Goal: Information Seeking & Learning: Find specific fact

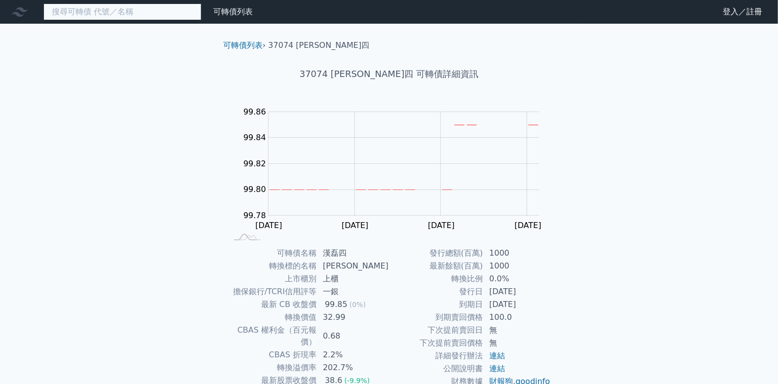
click at [152, 19] on input at bounding box center [122, 11] width 158 height 17
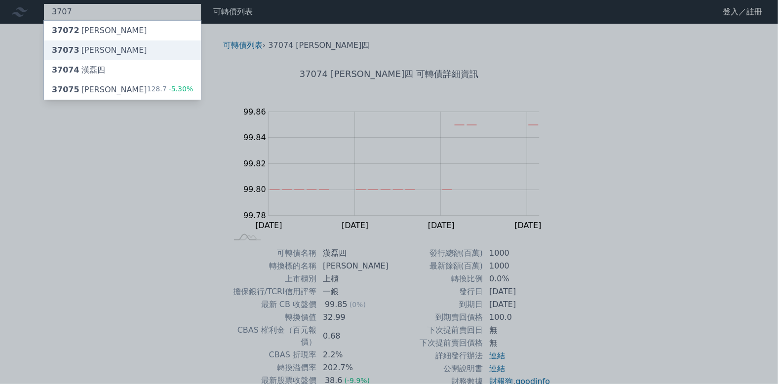
type input "3707"
click at [143, 48] on div "37073 [PERSON_NAME]" at bounding box center [122, 50] width 157 height 20
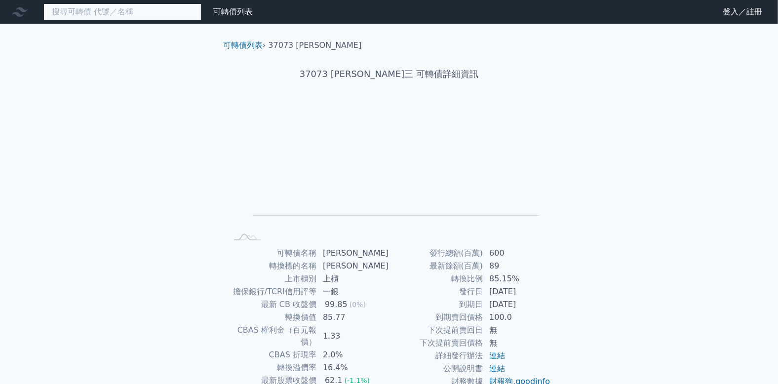
click at [154, 9] on input at bounding box center [122, 11] width 158 height 17
click at [146, 12] on input at bounding box center [122, 11] width 158 height 17
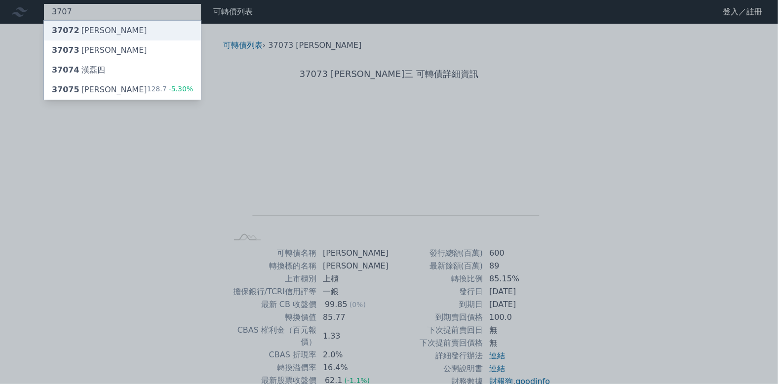
type input "3707"
click at [146, 28] on div "37072 [PERSON_NAME]" at bounding box center [122, 31] width 157 height 20
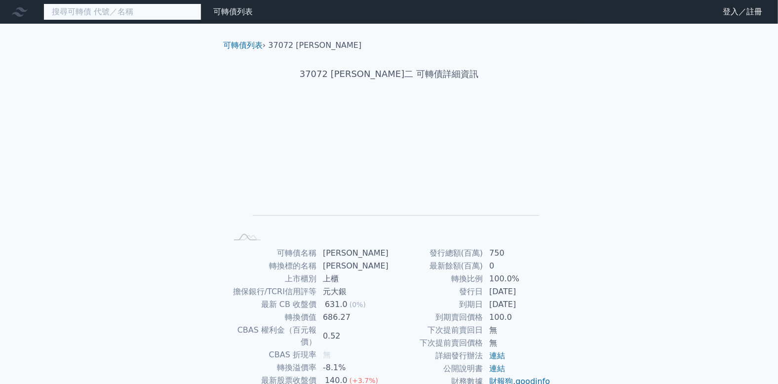
click at [109, 9] on input at bounding box center [122, 11] width 158 height 17
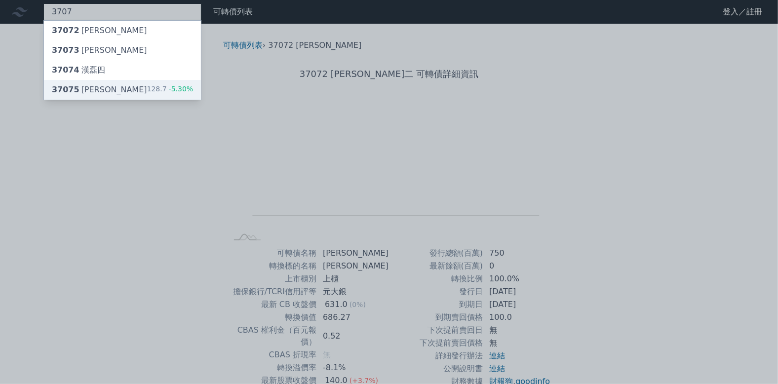
type input "3707"
click at [116, 85] on div "37075 漢磊五 128.7 -5.30%" at bounding box center [122, 90] width 157 height 20
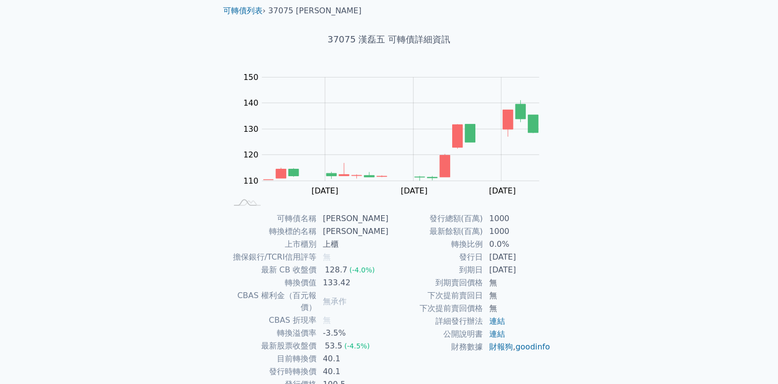
scroll to position [73, 0]
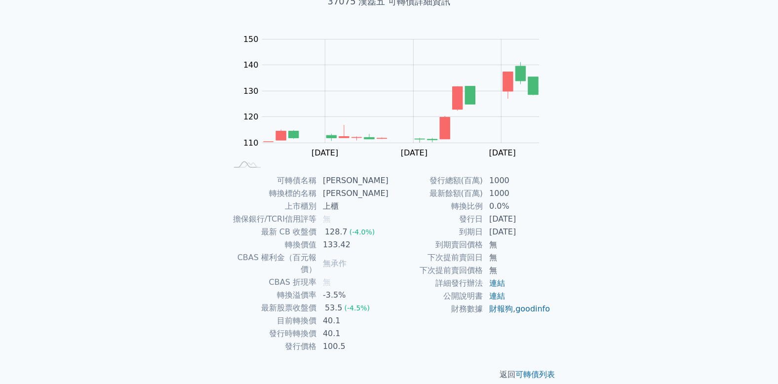
click at [593, 191] on div "可轉債列表 財務數據 可轉債列表 財務數據 登入／註冊 登入／註冊 可轉債列表 › 37075 漢磊五 37075 漢磊五 可轉債詳細資訊 Zoom Out …" at bounding box center [389, 161] width 778 height 469
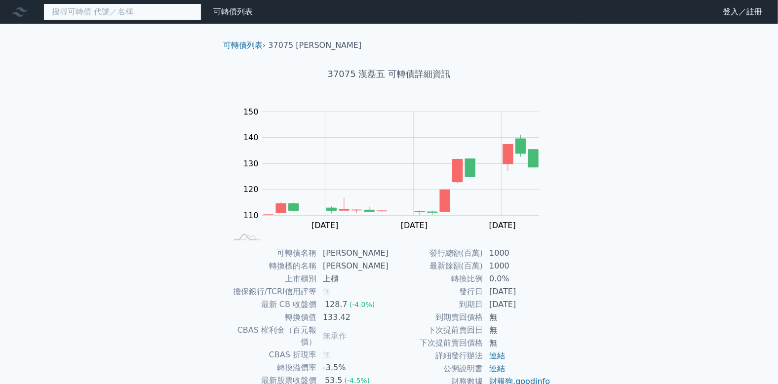
click at [141, 8] on input at bounding box center [122, 11] width 158 height 17
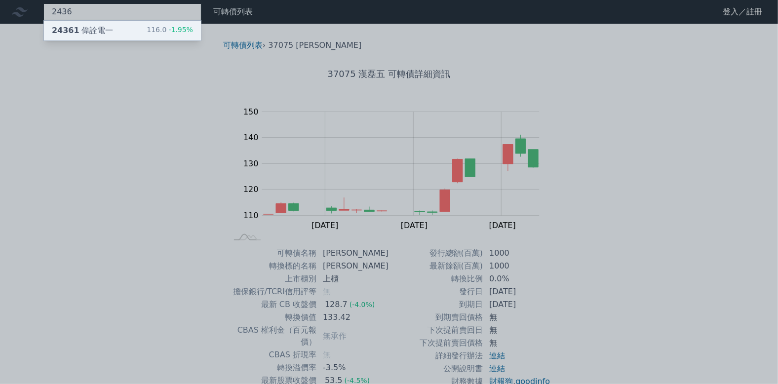
type input "2436"
click at [137, 32] on div "24361 偉詮電一 116.0 -1.95%" at bounding box center [122, 31] width 157 height 20
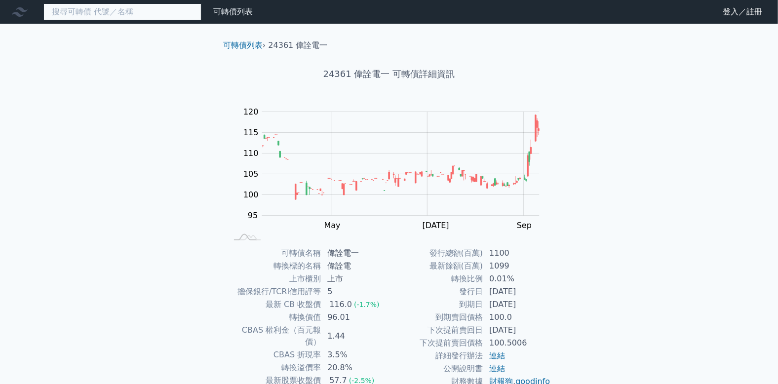
click at [148, 14] on input at bounding box center [122, 11] width 158 height 17
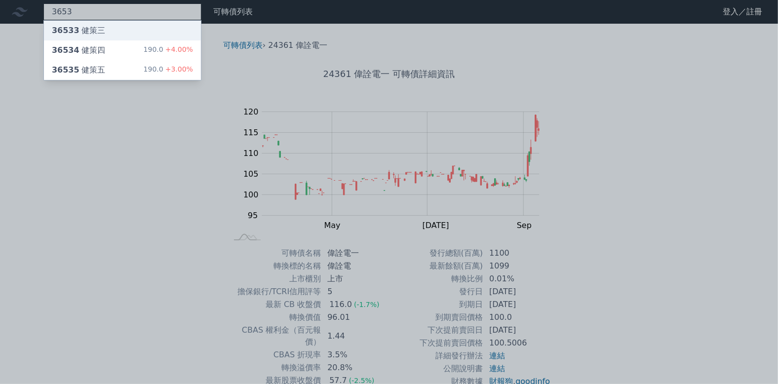
type input "3653"
click at [140, 30] on div "36533 健策三" at bounding box center [122, 31] width 157 height 20
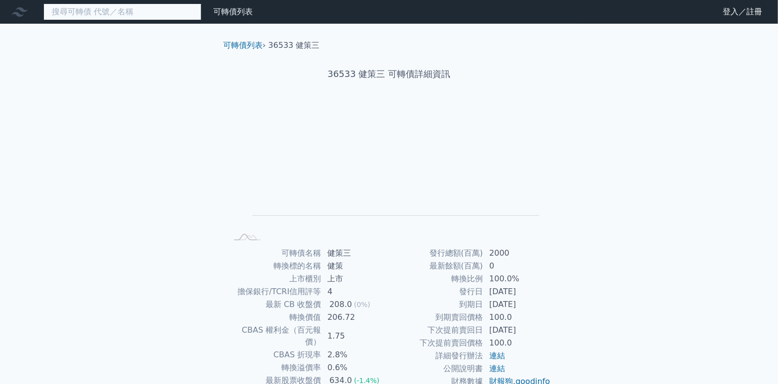
click at [129, 9] on input at bounding box center [122, 11] width 158 height 17
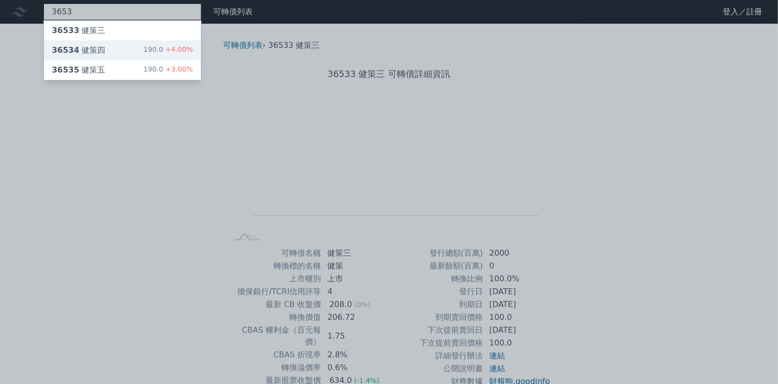
type input "3653"
click at [134, 49] on div "36534 健策四 190.0 +4.00%" at bounding box center [122, 50] width 157 height 20
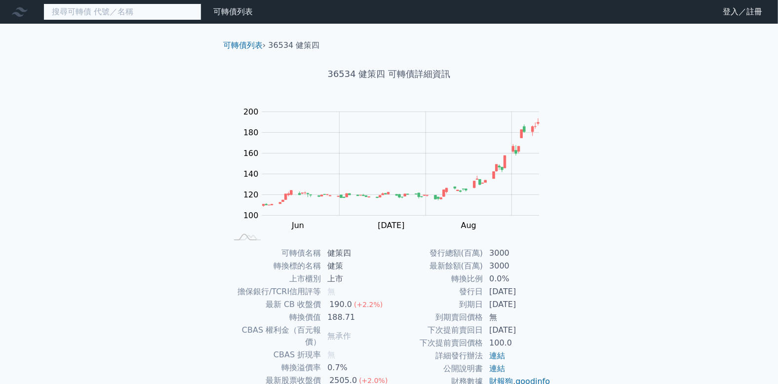
click at [182, 13] on input at bounding box center [122, 11] width 158 height 17
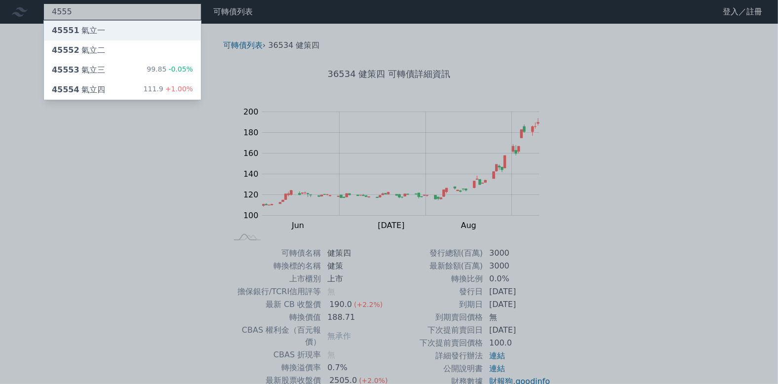
type input "4555"
click at [178, 34] on div "45551 氣立一" at bounding box center [122, 31] width 157 height 20
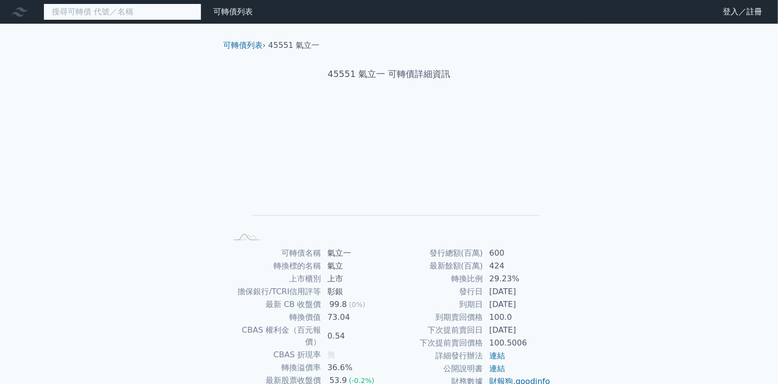
click at [143, 9] on input at bounding box center [122, 11] width 158 height 17
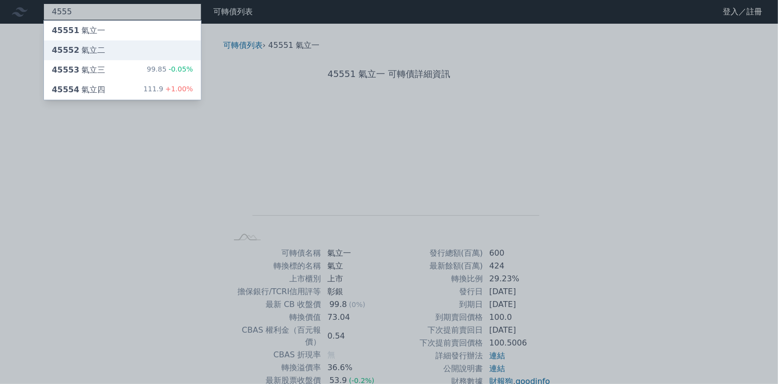
type input "4555"
click at [139, 49] on div "45552 氣立二" at bounding box center [122, 50] width 157 height 20
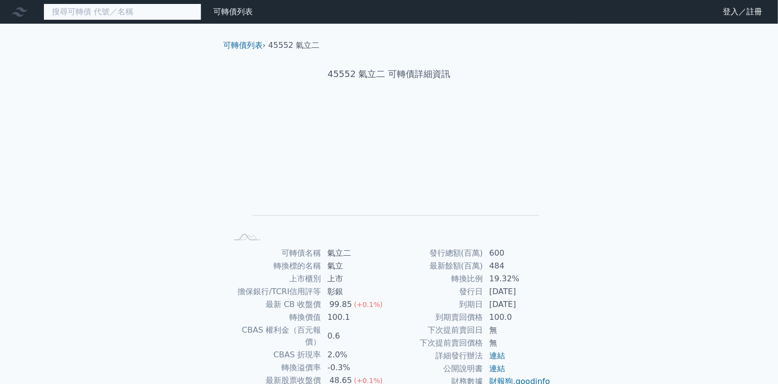
click at [128, 14] on input at bounding box center [122, 11] width 158 height 17
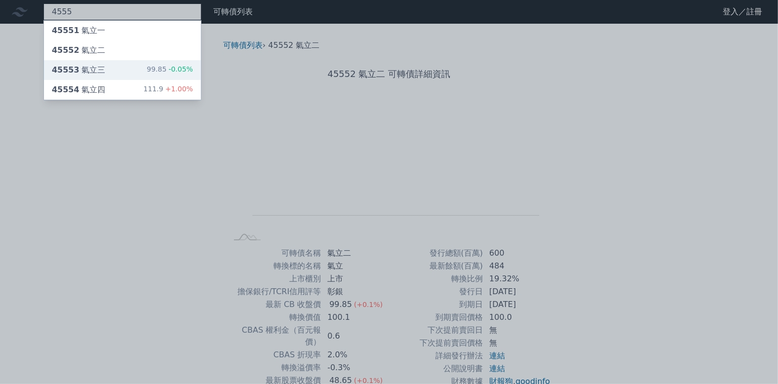
type input "4555"
click at [122, 64] on div "45553 氣立三 99.85 -0.05%" at bounding box center [122, 70] width 157 height 20
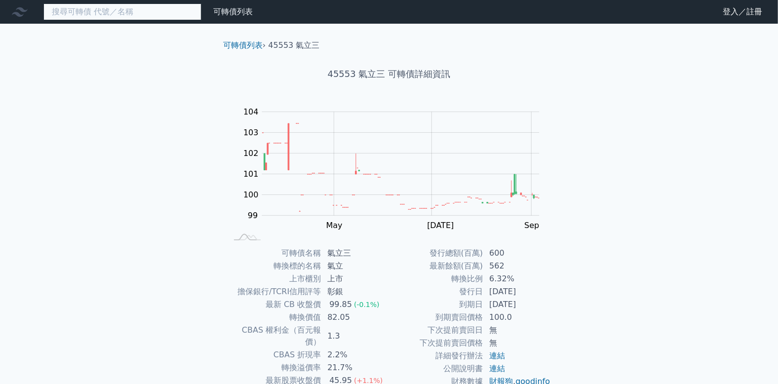
click at [120, 10] on input at bounding box center [122, 11] width 158 height 17
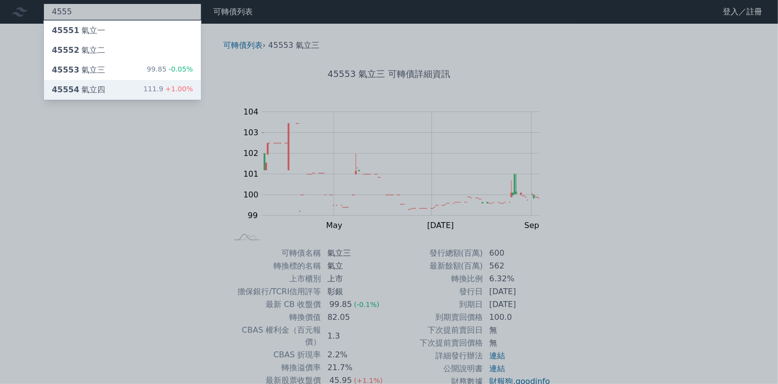
type input "4555"
click at [125, 89] on div "45554 氣立四 111.9 +1.00%" at bounding box center [122, 90] width 157 height 20
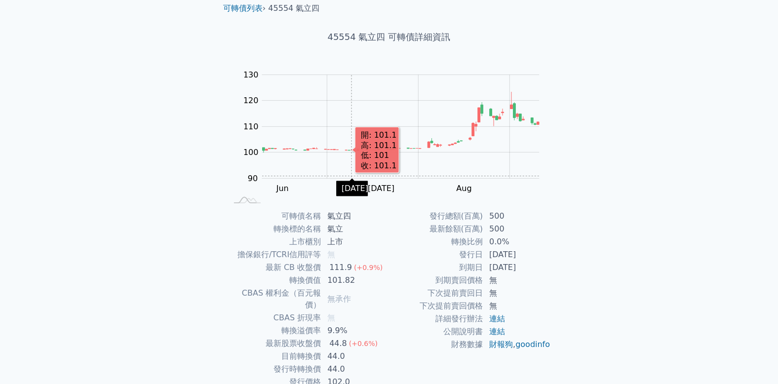
scroll to position [73, 0]
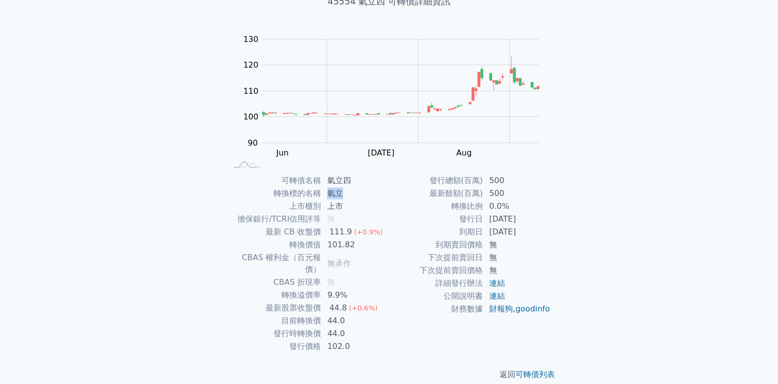
drag, startPoint x: 328, startPoint y: 191, endPoint x: 343, endPoint y: 194, distance: 15.6
click at [343, 194] on td "氣立" at bounding box center [355, 193] width 68 height 13
click at [399, 214] on td "發行日" at bounding box center [436, 219] width 94 height 13
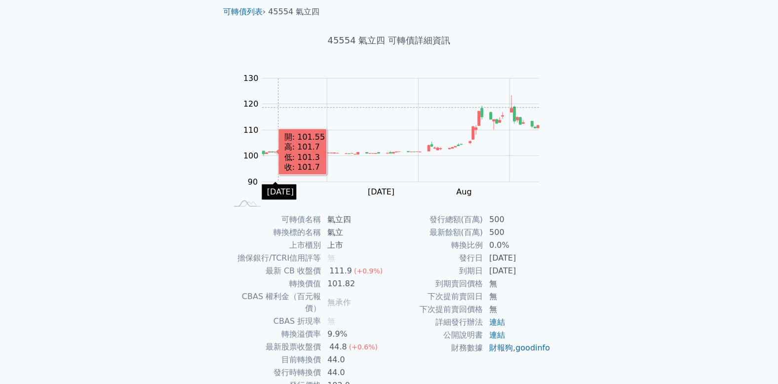
scroll to position [0, 0]
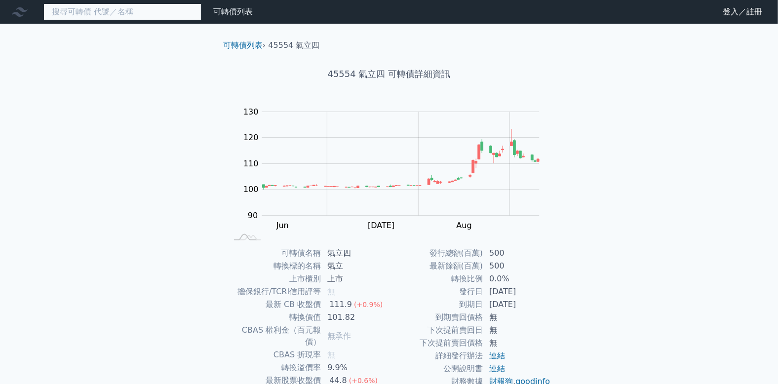
click at [154, 13] on input at bounding box center [122, 11] width 158 height 17
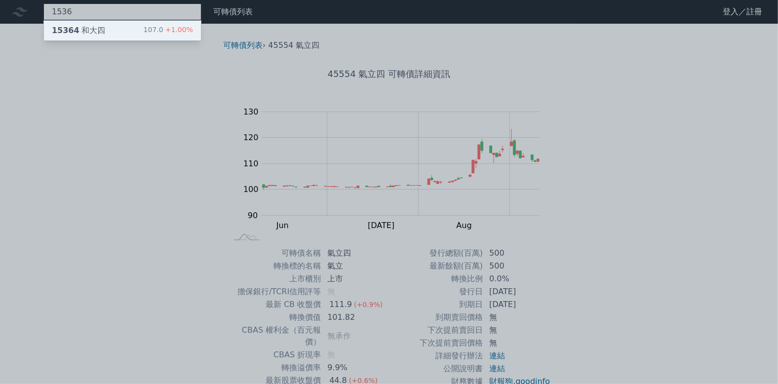
type input "1536"
click at [150, 28] on div "107.0 +1.00%" at bounding box center [168, 31] width 49 height 12
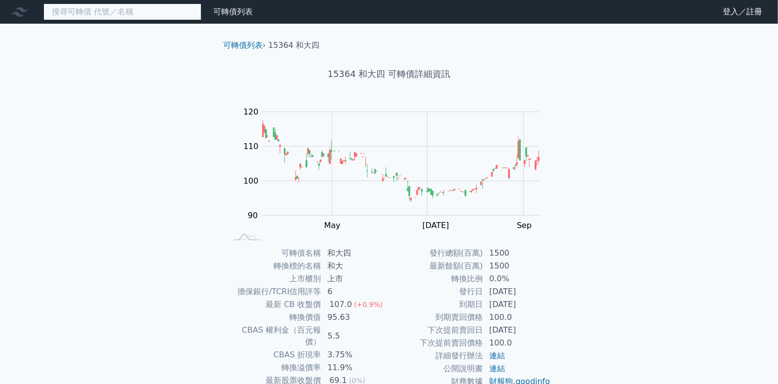
click at [92, 9] on input at bounding box center [122, 11] width 158 height 17
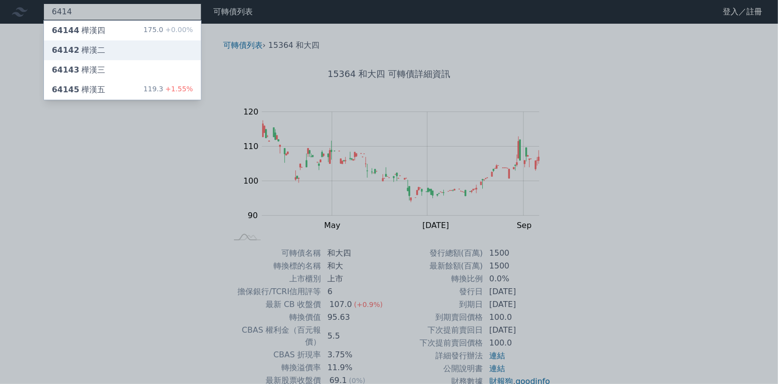
type input "6414"
click at [98, 49] on div "64142 樺漢二" at bounding box center [78, 50] width 53 height 12
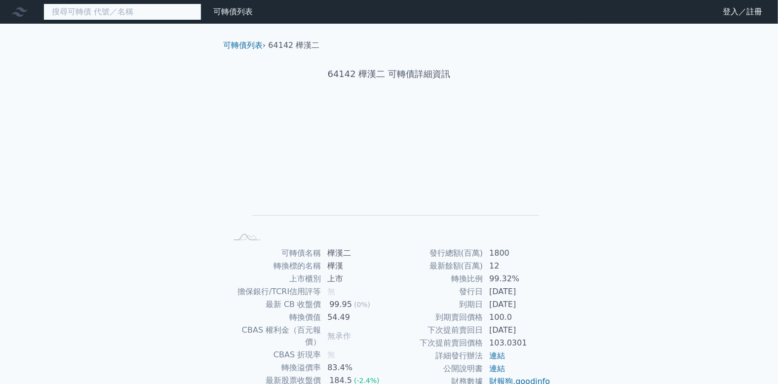
click at [99, 16] on input at bounding box center [122, 11] width 158 height 17
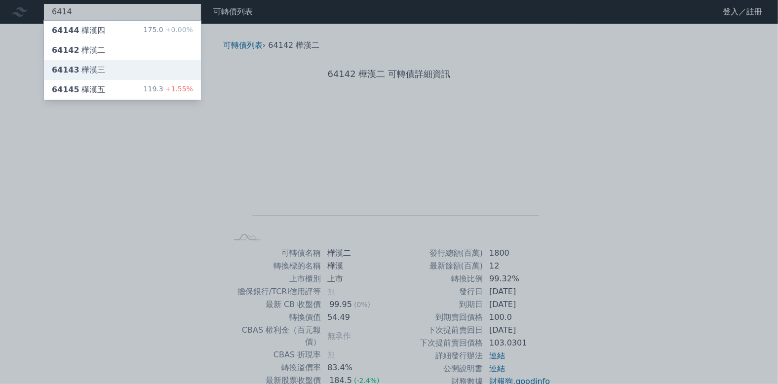
type input "6414"
click at [97, 71] on div "64143 樺漢三" at bounding box center [78, 70] width 53 height 12
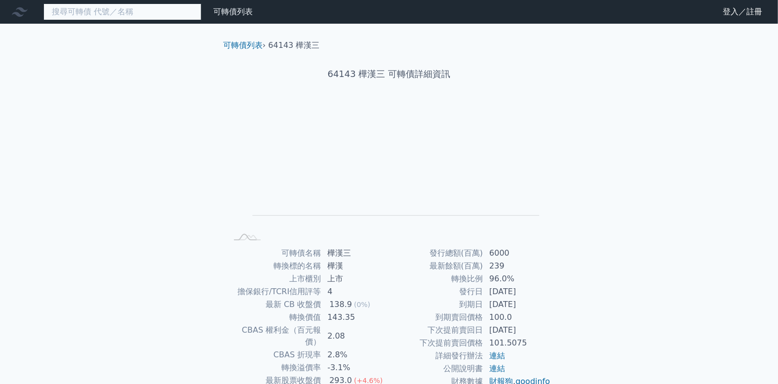
click at [109, 9] on input at bounding box center [122, 11] width 158 height 17
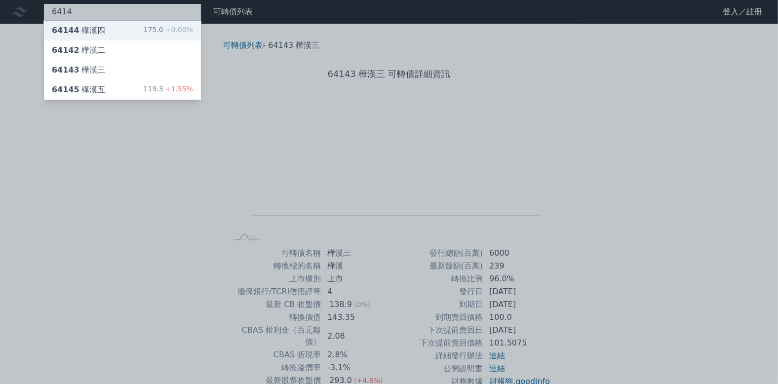
type input "6414"
click at [103, 33] on div "64144 樺漢四 175.0 +0.00%" at bounding box center [122, 31] width 157 height 20
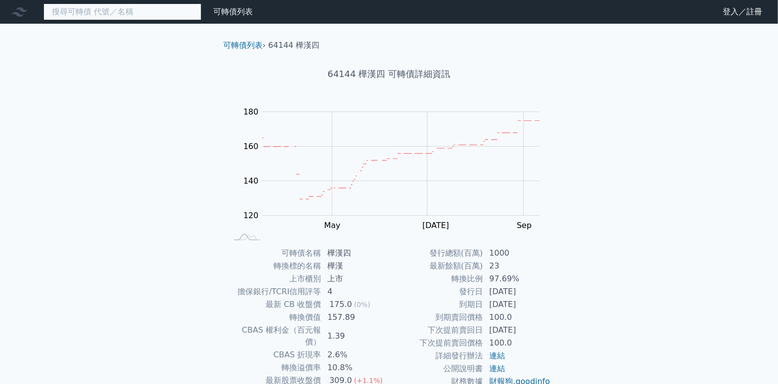
click at [87, 12] on input at bounding box center [122, 11] width 158 height 17
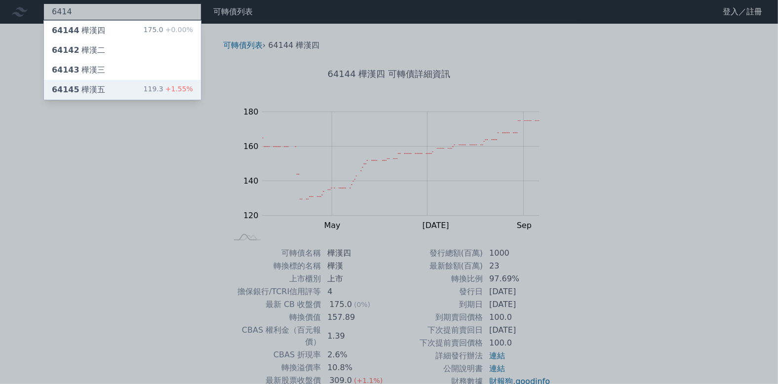
type input "6414"
click at [96, 89] on div "64145 樺漢五" at bounding box center [78, 90] width 53 height 12
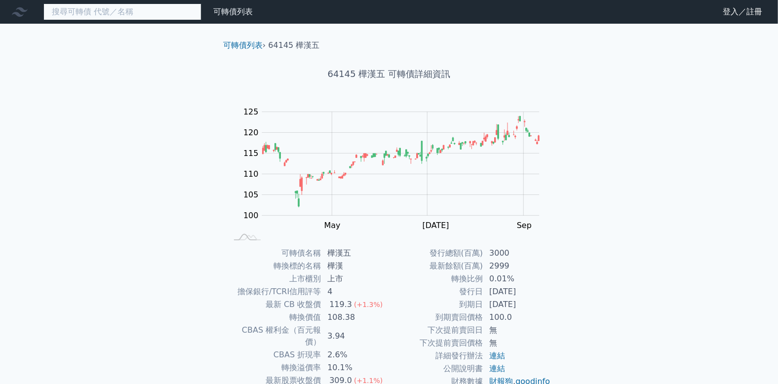
click at [175, 18] on input at bounding box center [122, 11] width 158 height 17
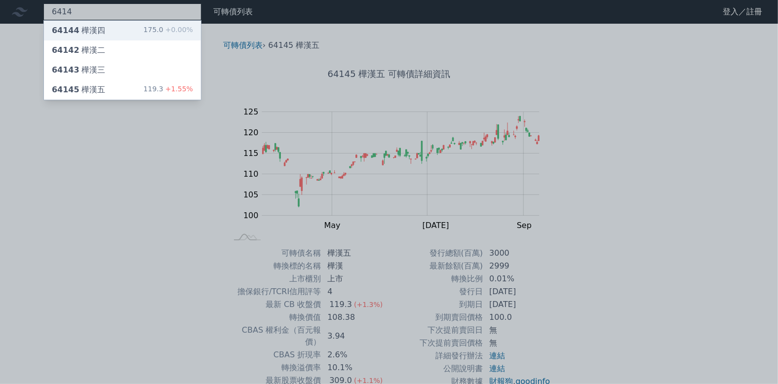
type input "6414"
click at [170, 36] on div "64144 樺漢四 175.0 +0.00%" at bounding box center [122, 31] width 157 height 20
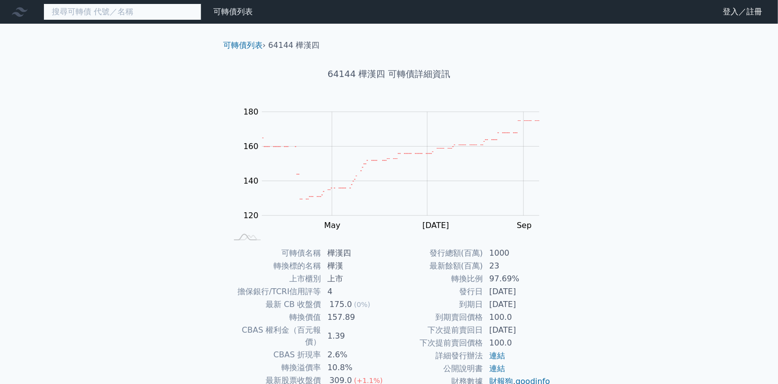
click at [125, 15] on input at bounding box center [122, 11] width 158 height 17
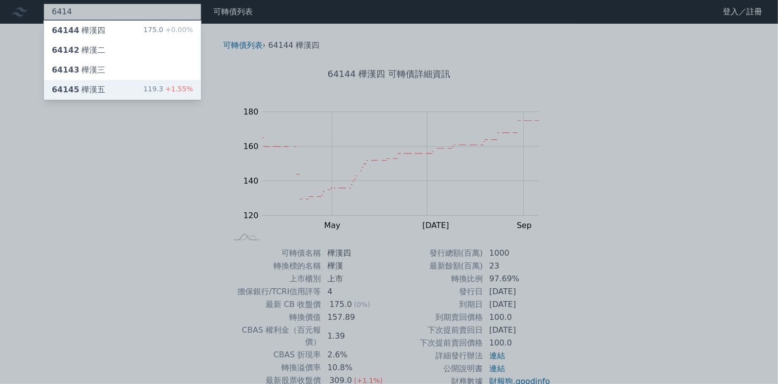
type input "6414"
click at [119, 86] on div "64145 樺漢五 119.3 +1.55%" at bounding box center [122, 90] width 157 height 20
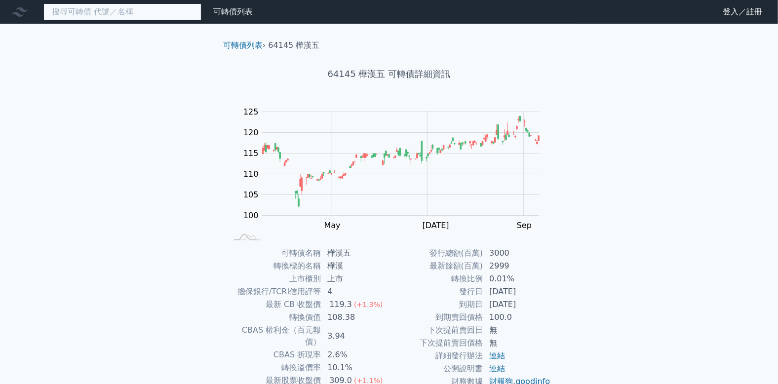
click at [128, 16] on input at bounding box center [122, 11] width 158 height 17
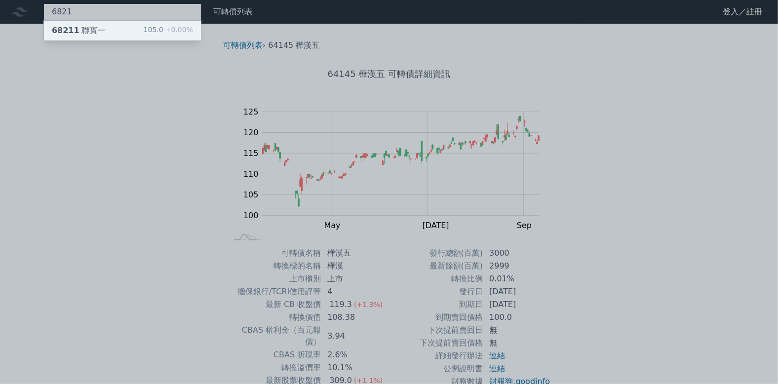
type input "6821"
click at [130, 26] on div "68211 聯寶一 105.0 +0.00%" at bounding box center [122, 31] width 157 height 20
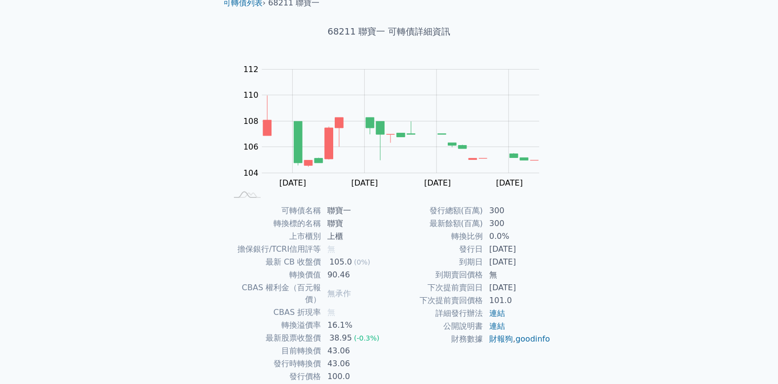
scroll to position [73, 0]
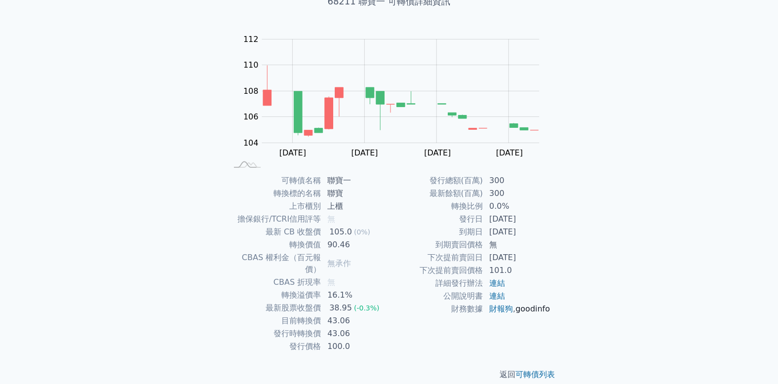
click at [515, 313] on link "goodinfo" at bounding box center [532, 308] width 35 height 9
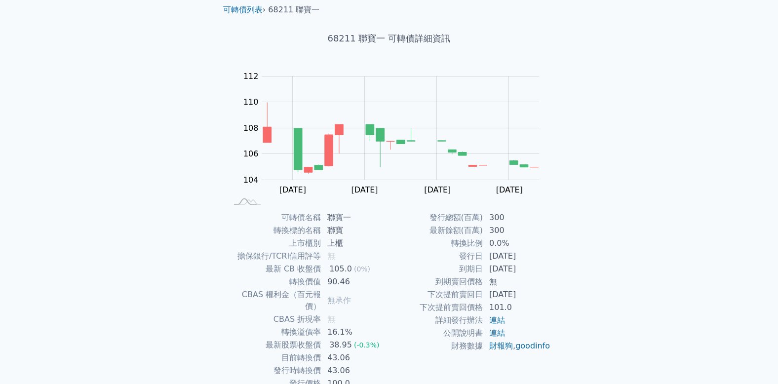
scroll to position [0, 0]
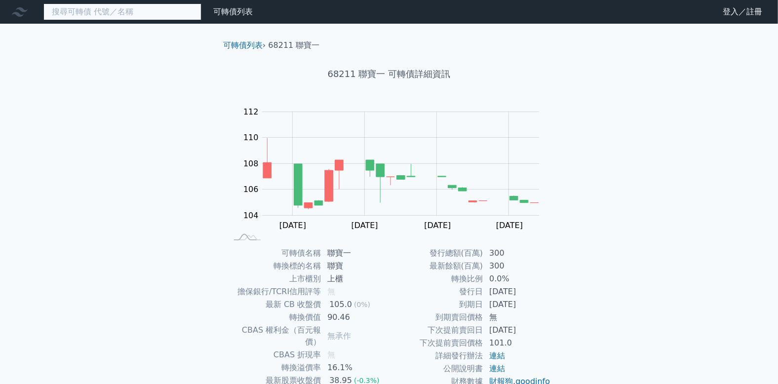
click at [91, 15] on input at bounding box center [122, 11] width 158 height 17
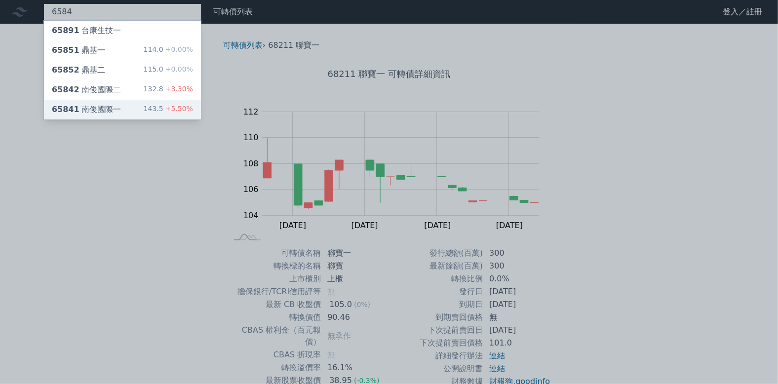
type input "6584"
click at [123, 105] on div "65841 南俊國際一 143.5 +5.50%" at bounding box center [122, 110] width 157 height 20
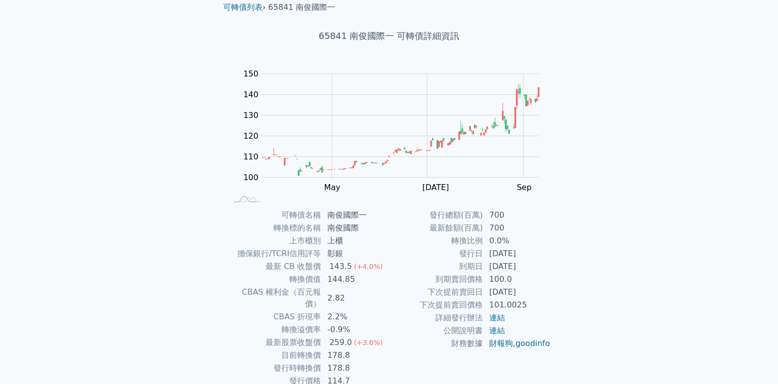
scroll to position [23, 0]
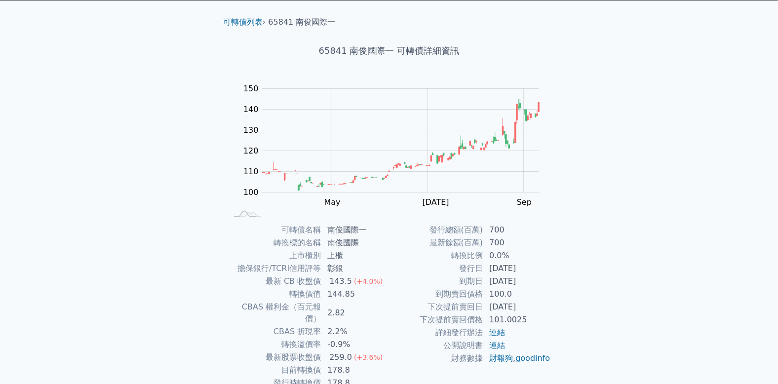
click at [709, 241] on div "可轉債列表 財務數據 可轉債列表 財務數據 登入／註冊 登入／註冊 可轉債列表 › 65841 南俊國際一 65841 南俊國際一 可轉債詳細資訊 Zoom …" at bounding box center [389, 211] width 778 height 469
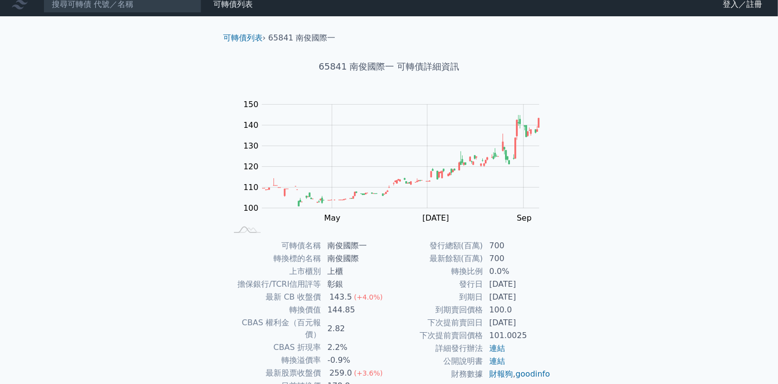
scroll to position [0, 0]
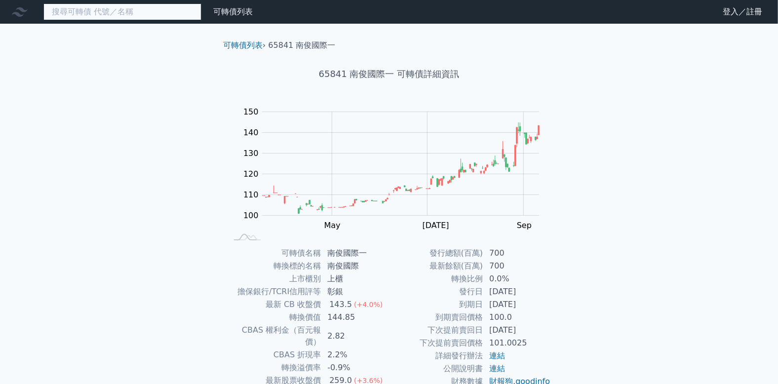
click at [104, 7] on input at bounding box center [122, 11] width 158 height 17
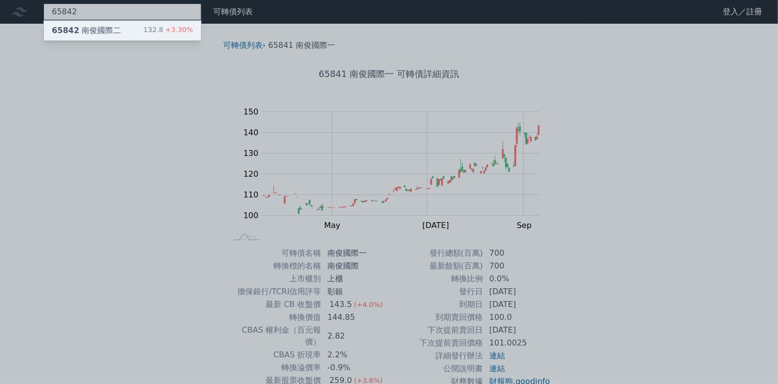
type input "65842"
click at [110, 26] on div "65842 南俊國際二" at bounding box center [86, 31] width 69 height 12
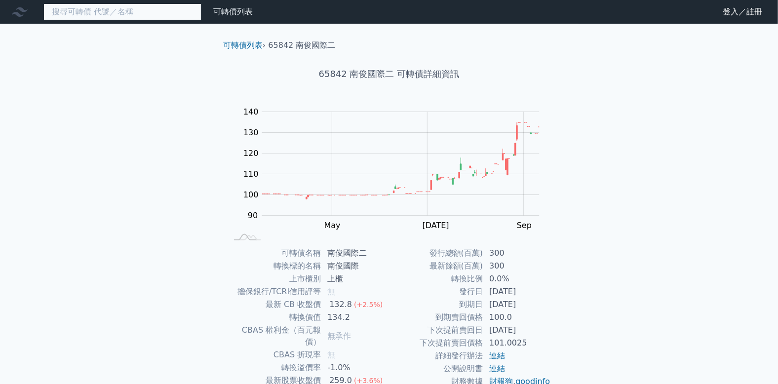
click at [132, 9] on input at bounding box center [122, 11] width 158 height 17
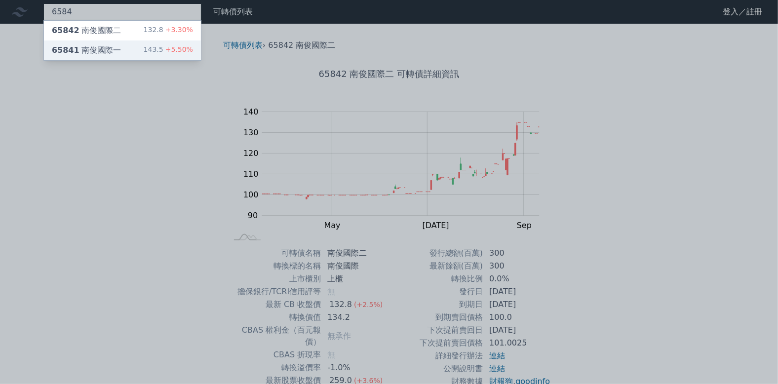
type input "6584"
click at [125, 53] on div "65841 南俊國際一 143.5 +5.50%" at bounding box center [122, 50] width 157 height 20
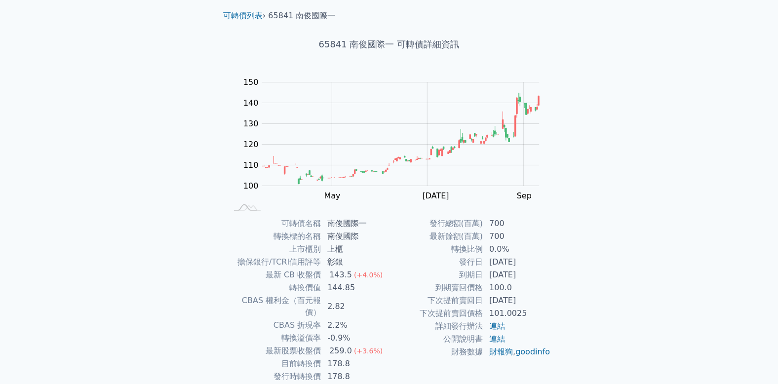
scroll to position [73, 0]
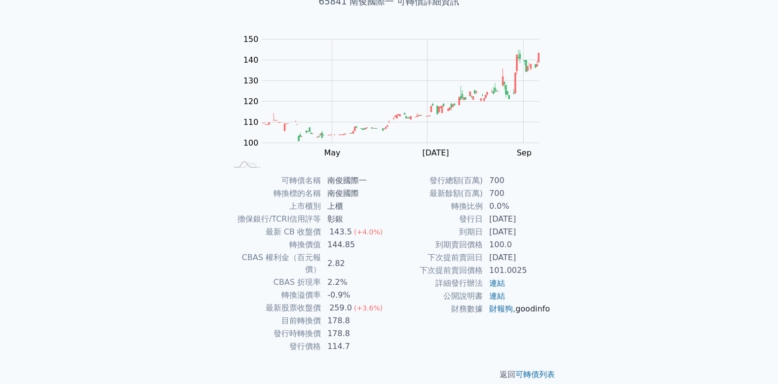
click at [515, 313] on link "goodinfo" at bounding box center [532, 308] width 35 height 9
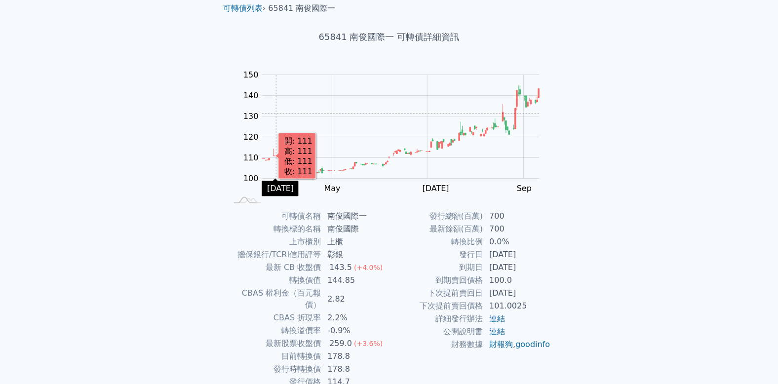
scroll to position [0, 0]
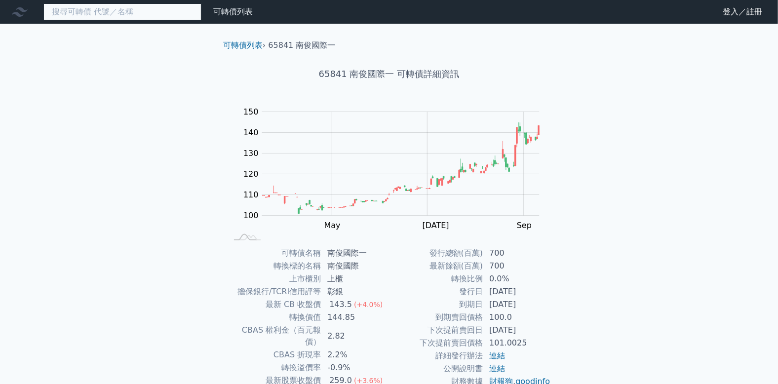
click at [119, 19] on input at bounding box center [122, 11] width 158 height 17
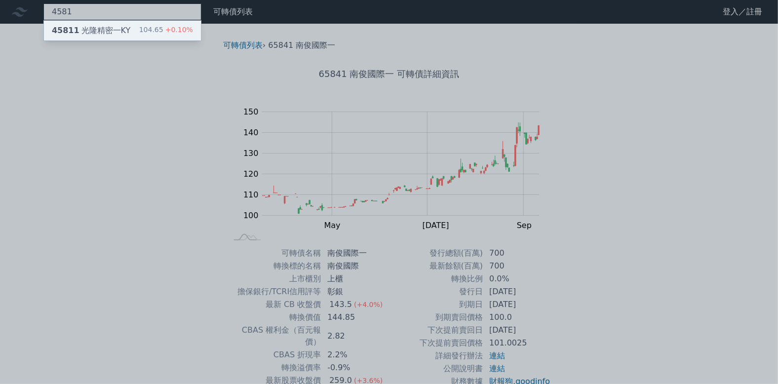
type input "4581"
click at [119, 30] on div "45811 光隆精密一KY" at bounding box center [91, 31] width 78 height 12
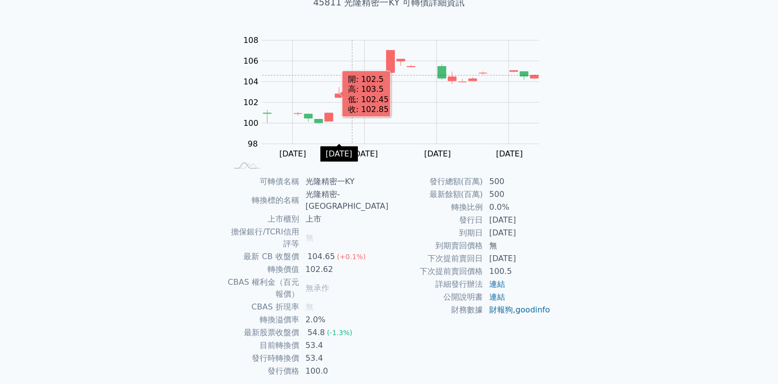
scroll to position [73, 0]
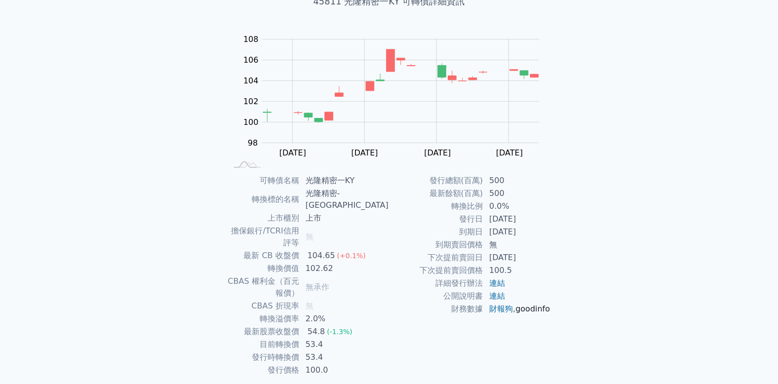
click at [515, 313] on link "goodinfo" at bounding box center [532, 308] width 35 height 9
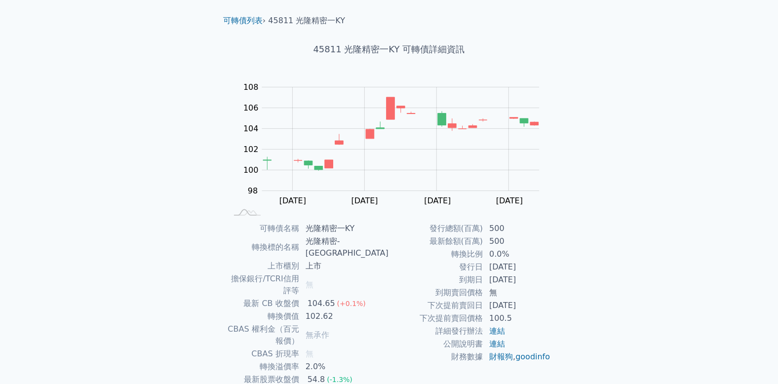
scroll to position [0, 0]
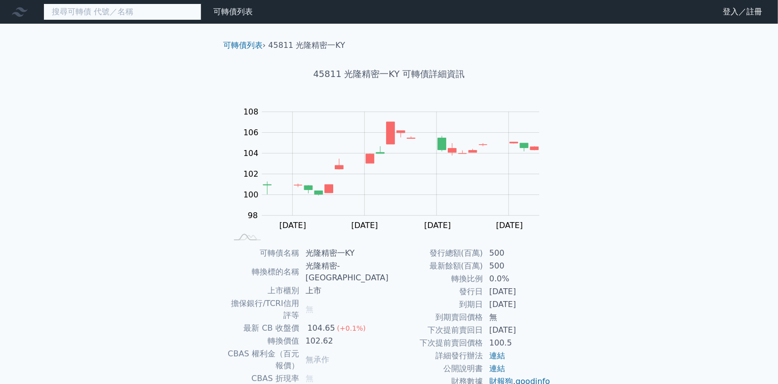
click at [113, 13] on input at bounding box center [122, 11] width 158 height 17
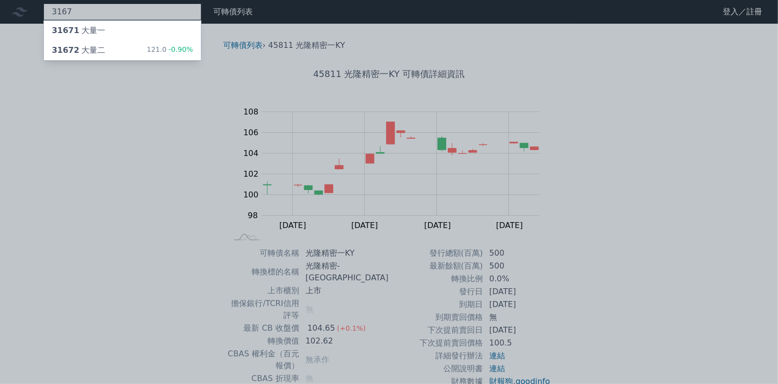
type input "3167"
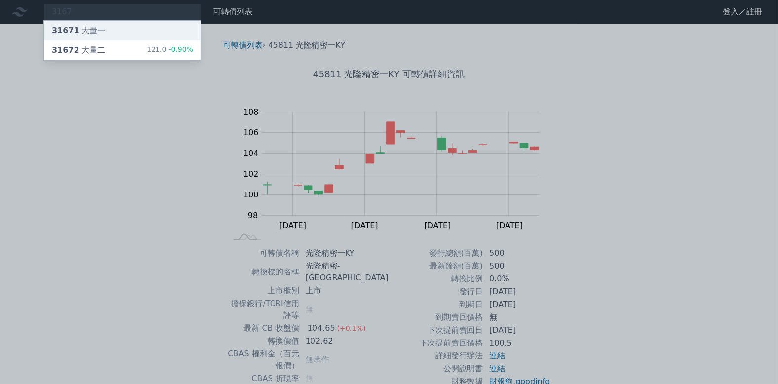
drag, startPoint x: 112, startPoint y: 20, endPoint x: 103, endPoint y: 37, distance: 19.0
click at [103, 37] on div "31671 大量一" at bounding box center [122, 31] width 157 height 20
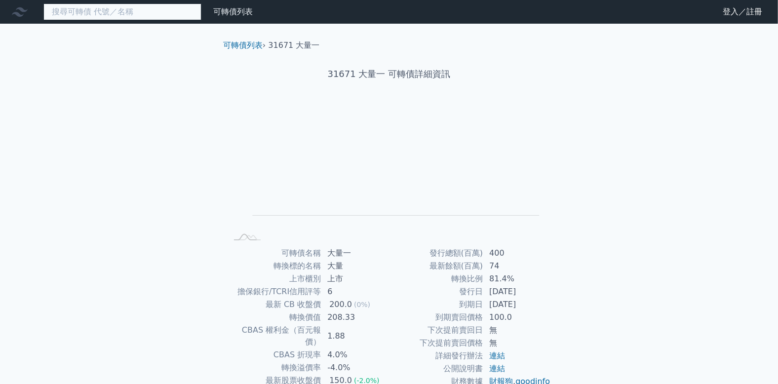
click at [105, 12] on input at bounding box center [122, 11] width 158 height 17
type input "6"
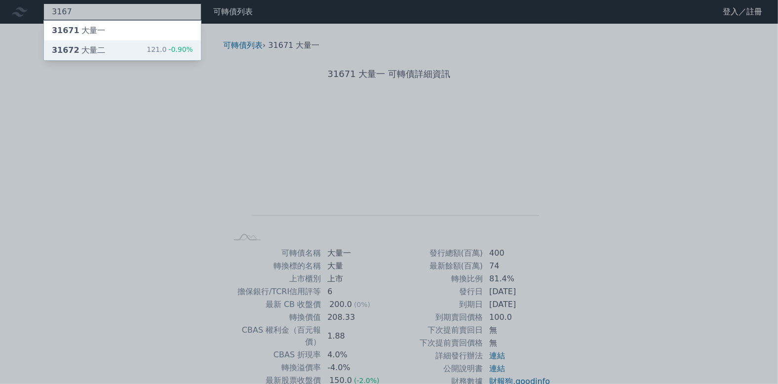
type input "3167"
click at [107, 45] on div "31672 大量二 121.0 -0.90%" at bounding box center [122, 50] width 157 height 20
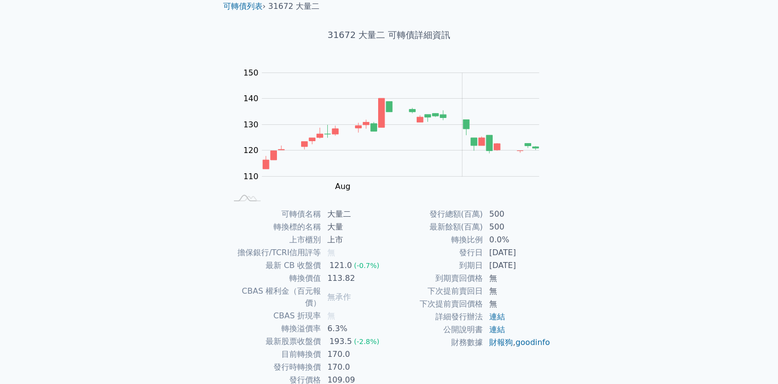
scroll to position [73, 0]
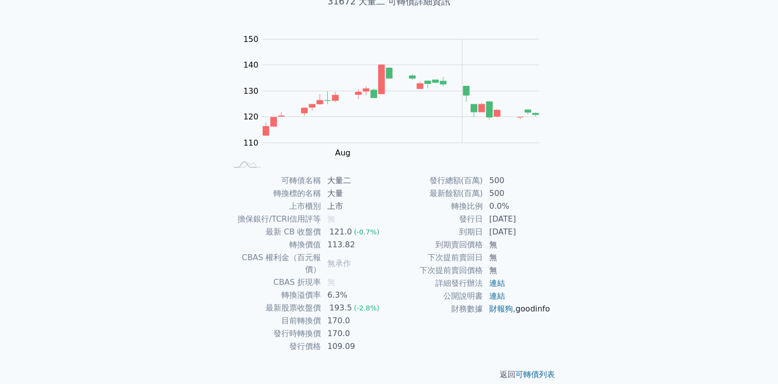
click at [515, 313] on link "goodinfo" at bounding box center [532, 308] width 35 height 9
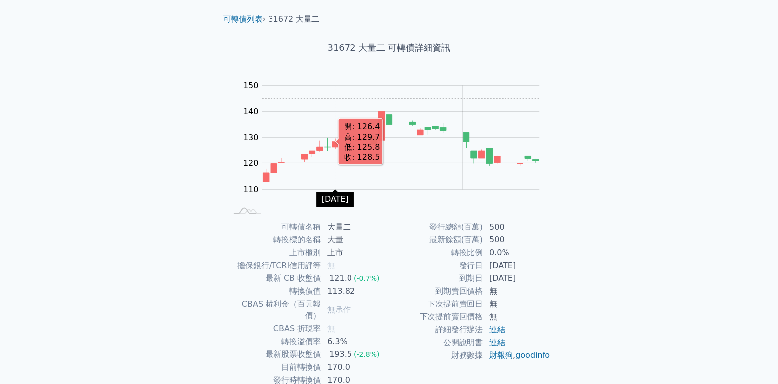
scroll to position [0, 0]
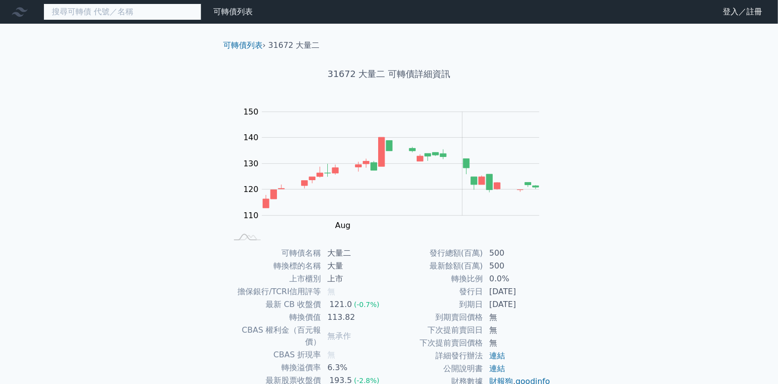
click at [191, 12] on input at bounding box center [122, 11] width 158 height 17
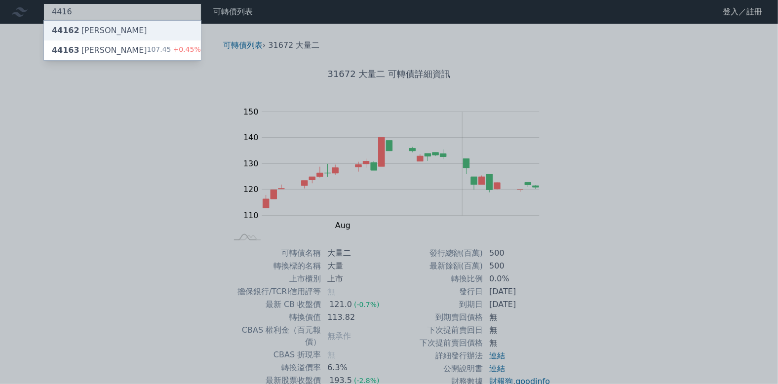
type input "4416"
click at [187, 39] on div "44162 三[PERSON_NAME]" at bounding box center [122, 31] width 157 height 20
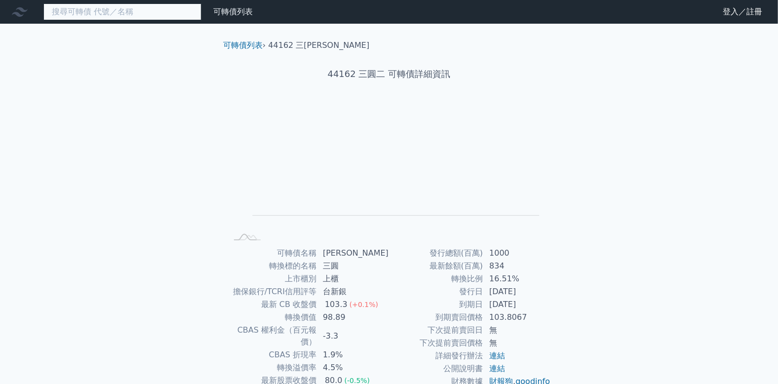
click at [146, 18] on input at bounding box center [122, 11] width 158 height 17
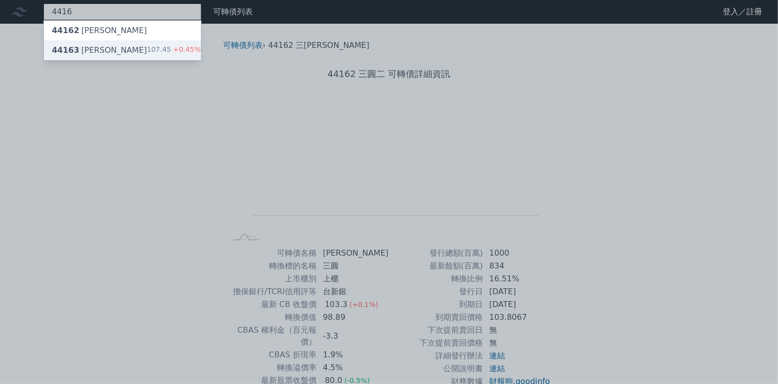
type input "4416"
click at [146, 41] on div "44163 三圓三 107.45 +0.45%" at bounding box center [122, 50] width 157 height 20
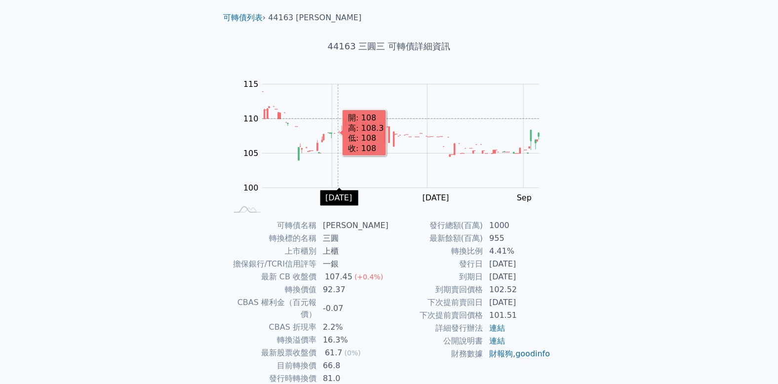
scroll to position [73, 0]
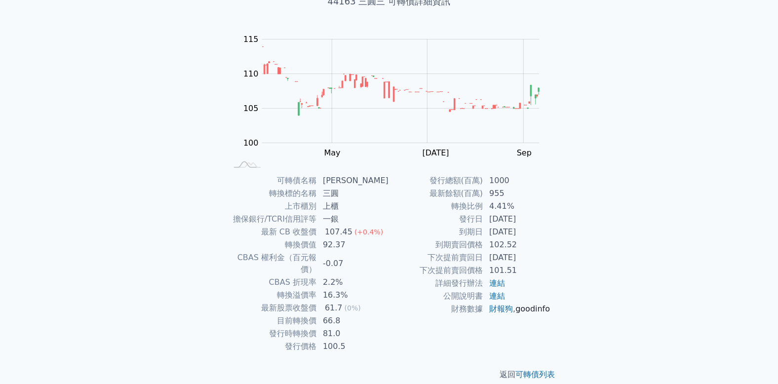
click at [515, 313] on link "goodinfo" at bounding box center [532, 308] width 35 height 9
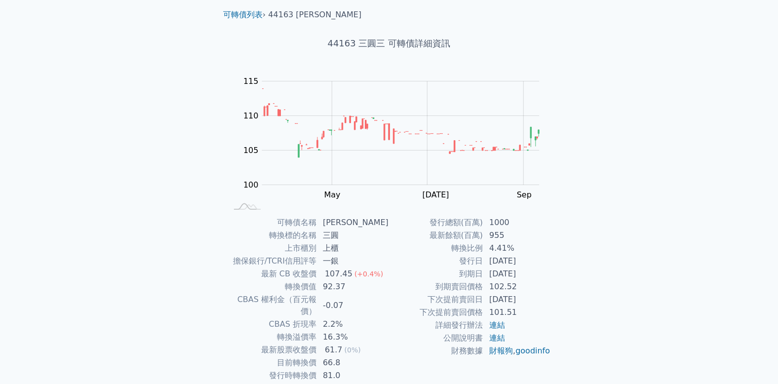
scroll to position [0, 0]
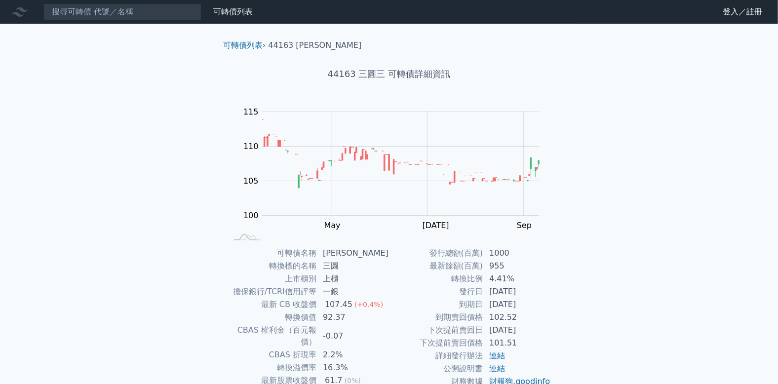
click at [147, 20] on nav "可轉債列表 財務數據 可轉債列表 財務數據 登入／註冊 登入／註冊" at bounding box center [389, 12] width 778 height 24
click at [147, 17] on input at bounding box center [122, 11] width 158 height 17
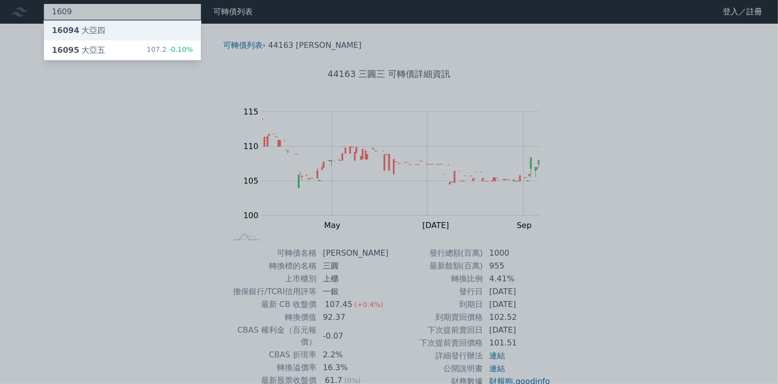
type input "1609"
click at [154, 37] on div "16094 大亞四" at bounding box center [122, 31] width 157 height 20
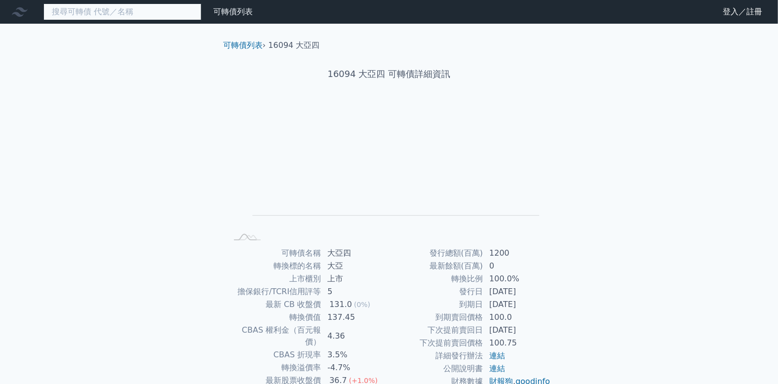
click at [137, 10] on input at bounding box center [122, 11] width 158 height 17
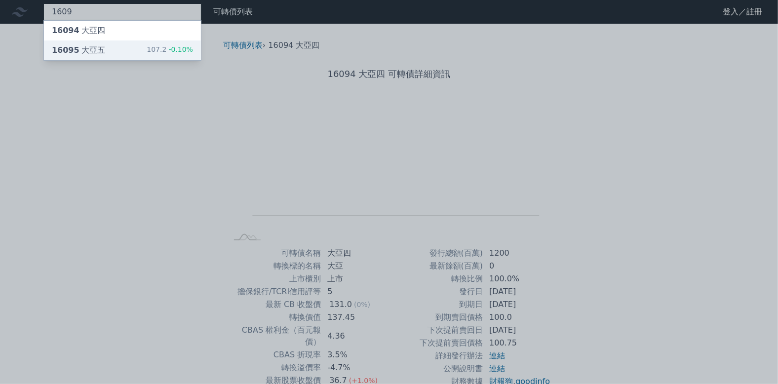
type input "1609"
click at [145, 44] on div "16095 大亞五 107.2 -0.10%" at bounding box center [122, 50] width 157 height 20
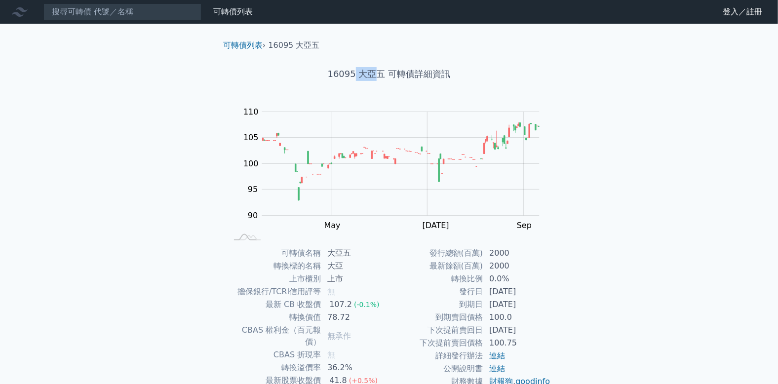
drag, startPoint x: 355, startPoint y: 72, endPoint x: 376, endPoint y: 75, distance: 21.5
click at [376, 75] on h1 "16095 大亞五 可轉債詳細資訊" at bounding box center [389, 74] width 348 height 14
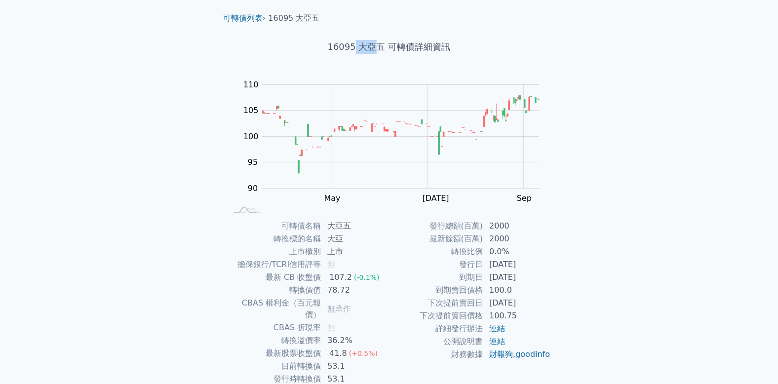
scroll to position [49, 0]
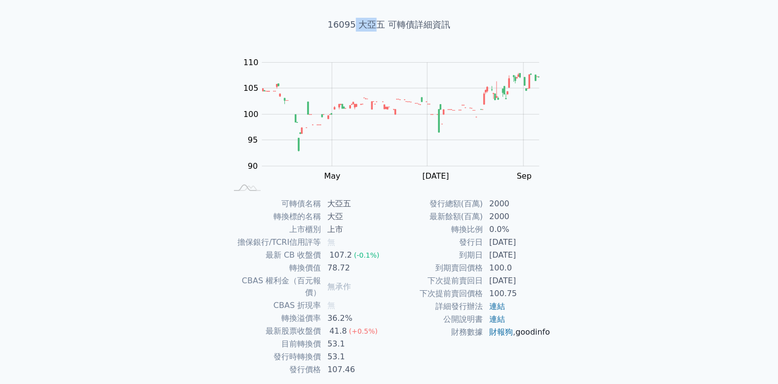
click at [515, 337] on link "goodinfo" at bounding box center [532, 331] width 35 height 9
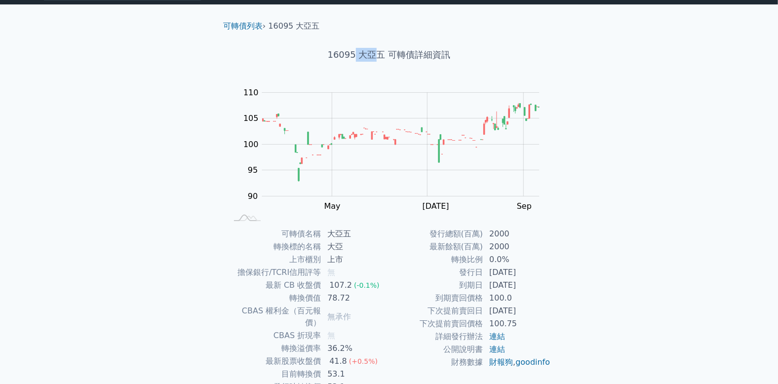
scroll to position [0, 0]
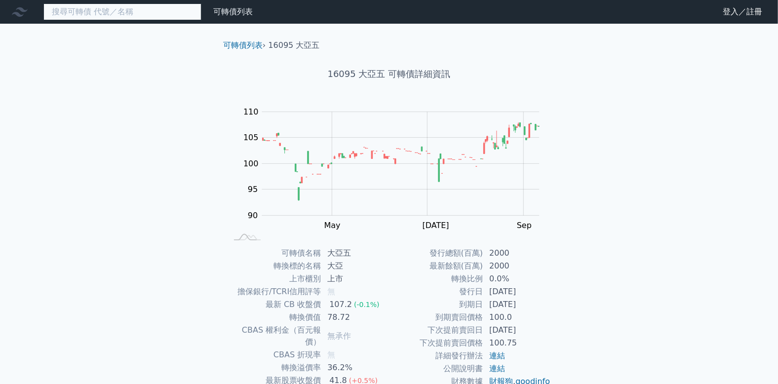
click at [87, 5] on input at bounding box center [122, 11] width 158 height 17
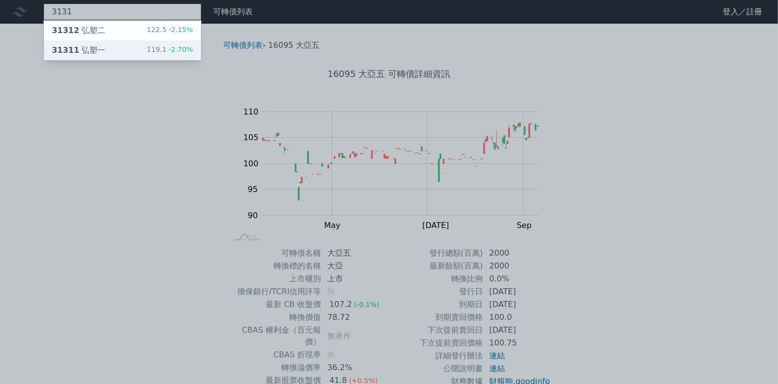
type input "3131"
click at [94, 48] on div "31311 弘塑一" at bounding box center [78, 50] width 53 height 12
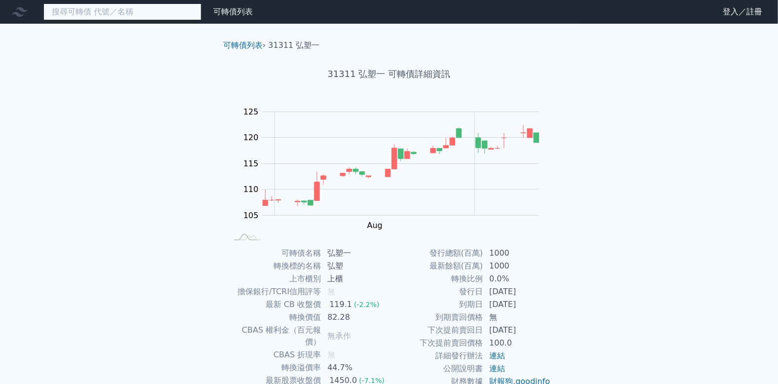
click at [91, 9] on input at bounding box center [122, 11] width 158 height 17
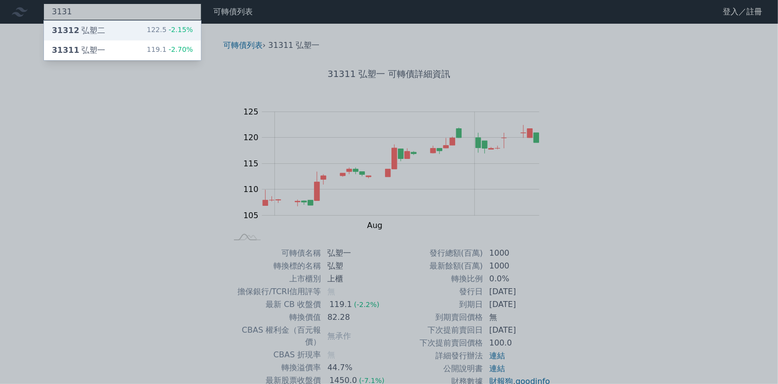
type input "3131"
click at [99, 27] on div "31312 弘塑二" at bounding box center [78, 31] width 53 height 12
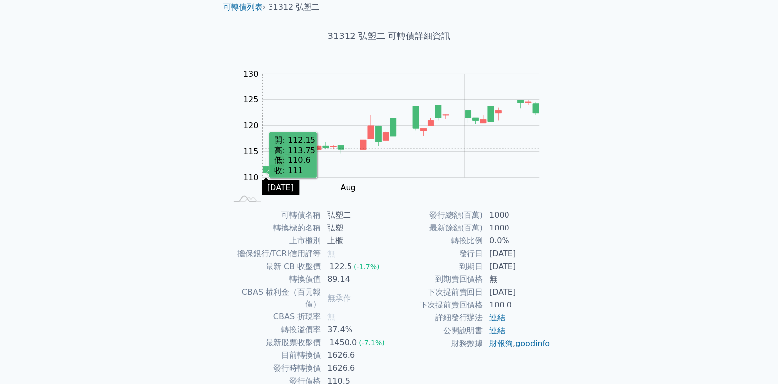
scroll to position [49, 0]
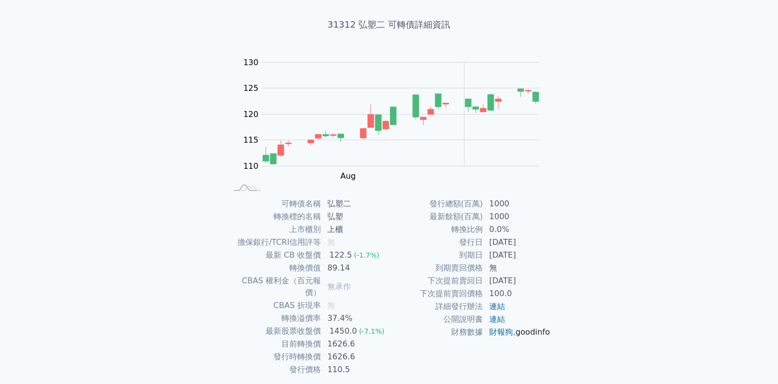
click at [515, 337] on link "goodinfo" at bounding box center [532, 331] width 35 height 9
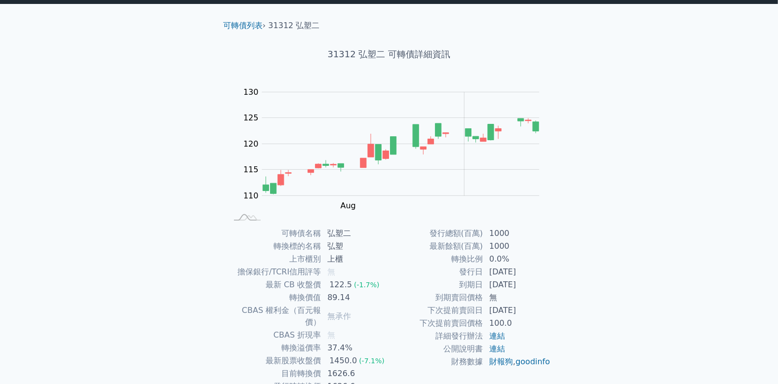
scroll to position [0, 0]
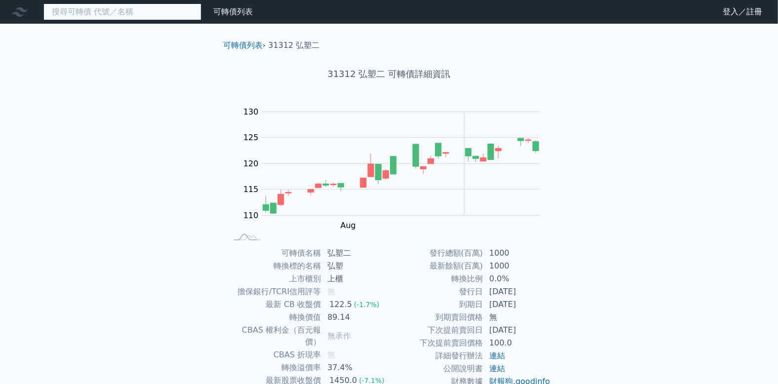
click at [164, 13] on input at bounding box center [122, 11] width 158 height 17
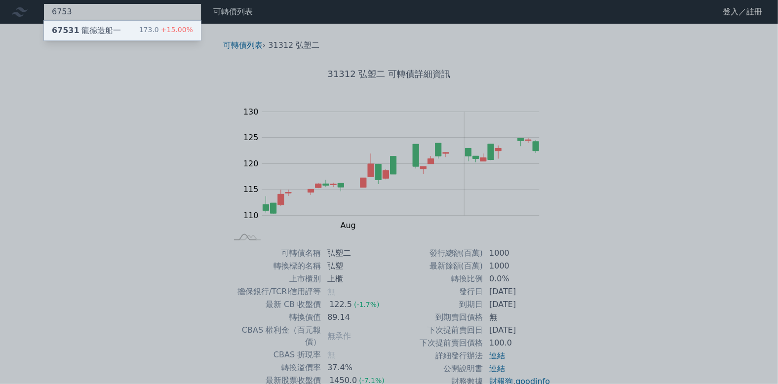
type input "6753"
click at [165, 27] on span "+15.00%" at bounding box center [176, 30] width 34 height 8
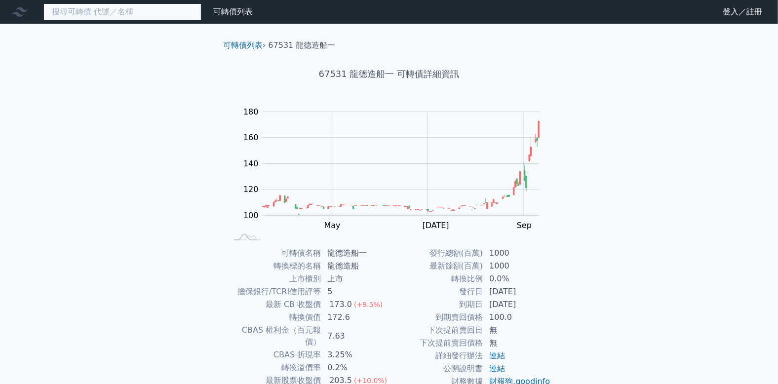
click at [166, 15] on input at bounding box center [122, 11] width 158 height 17
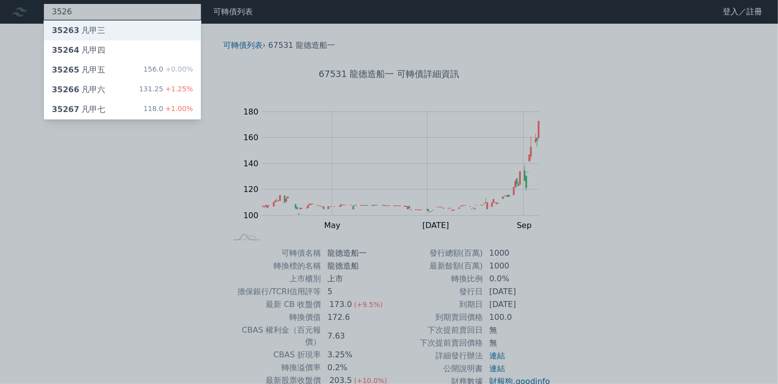
type input "3526"
click at [162, 30] on div "35263 凡甲三" at bounding box center [122, 31] width 157 height 20
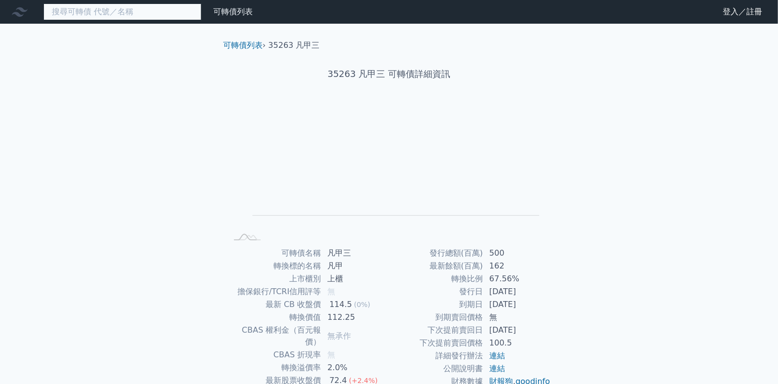
click at [158, 16] on input at bounding box center [122, 11] width 158 height 17
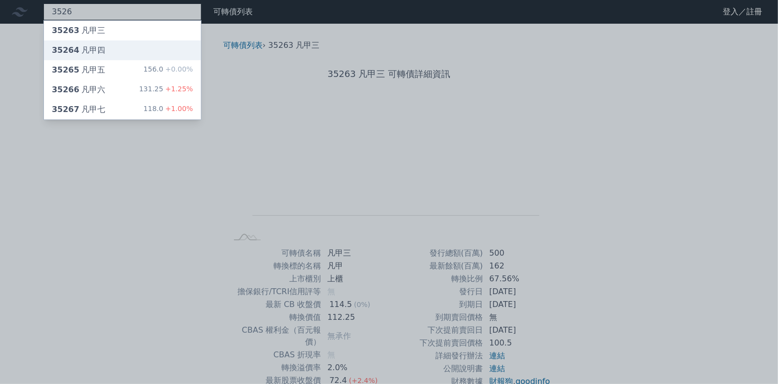
type input "3526"
click at [148, 46] on div "35264 凡甲四" at bounding box center [122, 50] width 157 height 20
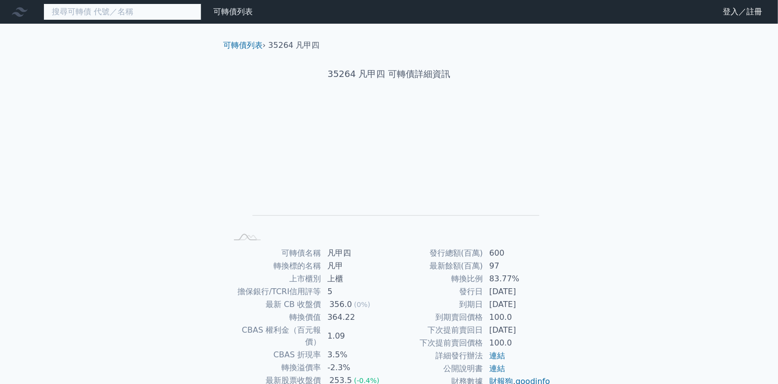
click at [137, 19] on input at bounding box center [122, 11] width 158 height 17
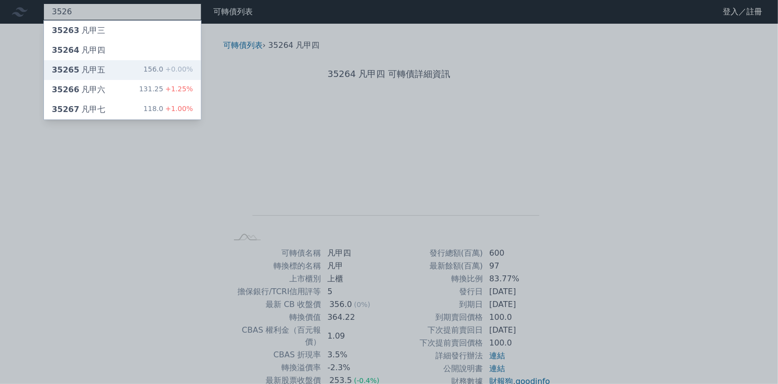
type input "3526"
click at [117, 64] on div "35265 凡甲五 156.0 +0.00%" at bounding box center [122, 70] width 157 height 20
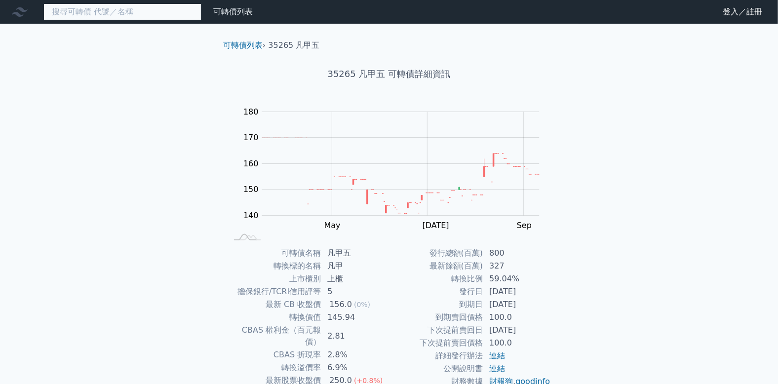
click at [123, 14] on input at bounding box center [122, 11] width 158 height 17
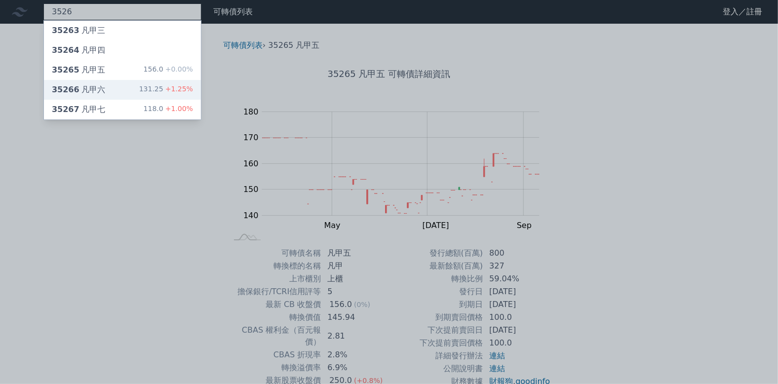
type input "3526"
click at [119, 89] on div "35266 凡甲六 131.25 +1.25%" at bounding box center [122, 90] width 157 height 20
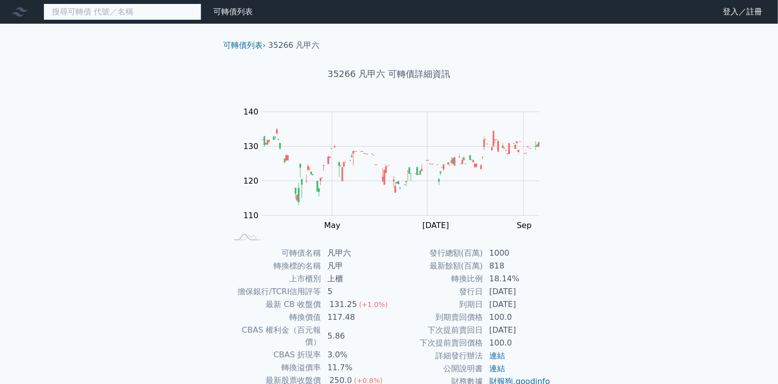
click at [117, 11] on input at bounding box center [122, 11] width 158 height 17
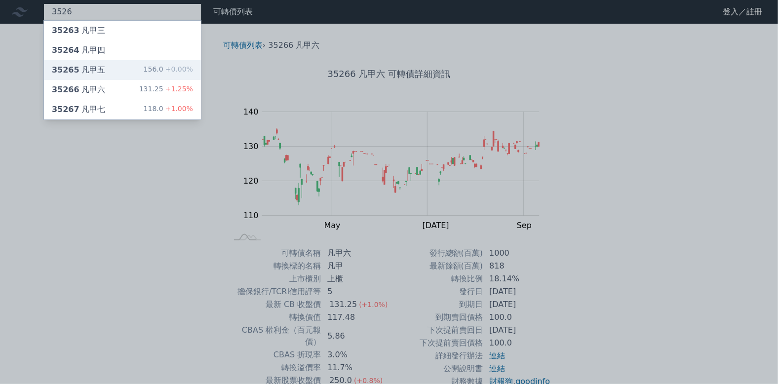
type input "3526"
click at [115, 72] on div "35265 凡甲五 156.0 +0.00%" at bounding box center [122, 70] width 157 height 20
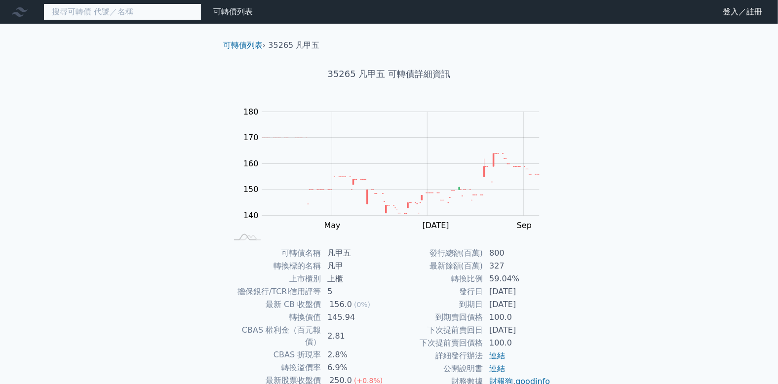
click at [115, 17] on input at bounding box center [122, 11] width 158 height 17
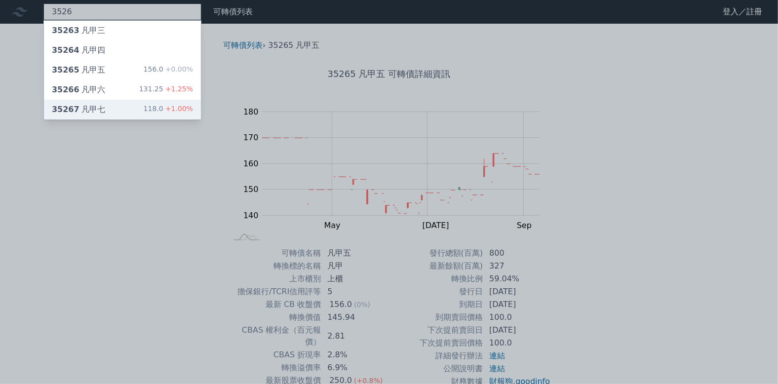
type input "3526"
click at [118, 106] on div "35267 凡甲七 118.0 +1.00%" at bounding box center [122, 110] width 157 height 20
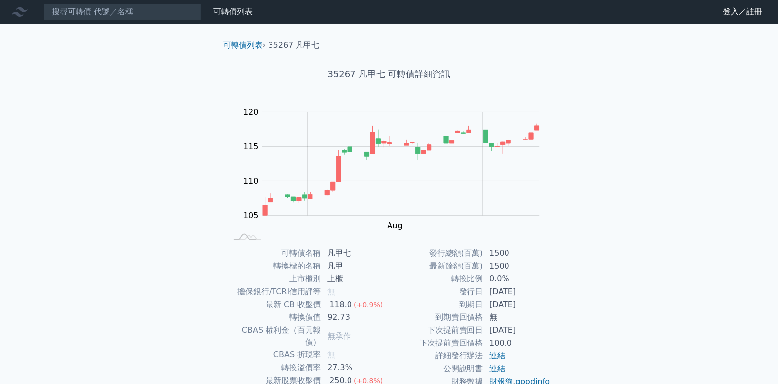
click at [103, 2] on nav "可轉債列表 財務數據 可轉債列表 財務數據 登入／註冊 登入／註冊" at bounding box center [389, 12] width 778 height 24
click at [104, 8] on input at bounding box center [122, 11] width 158 height 17
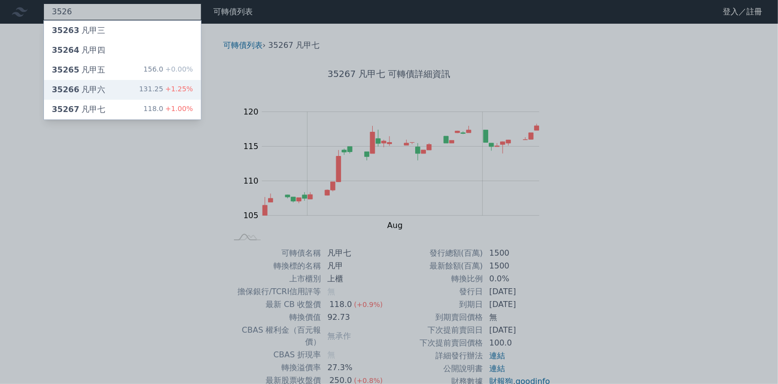
type input "3526"
click at [105, 86] on div "35266 凡甲六 131.25 +1.25%" at bounding box center [122, 90] width 157 height 20
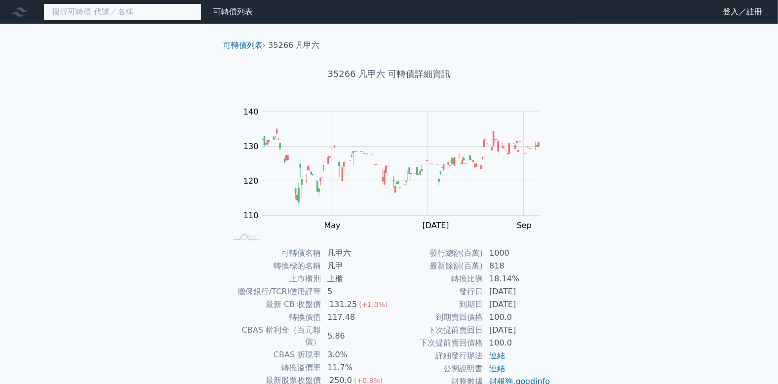
click at [179, 16] on input at bounding box center [122, 11] width 158 height 17
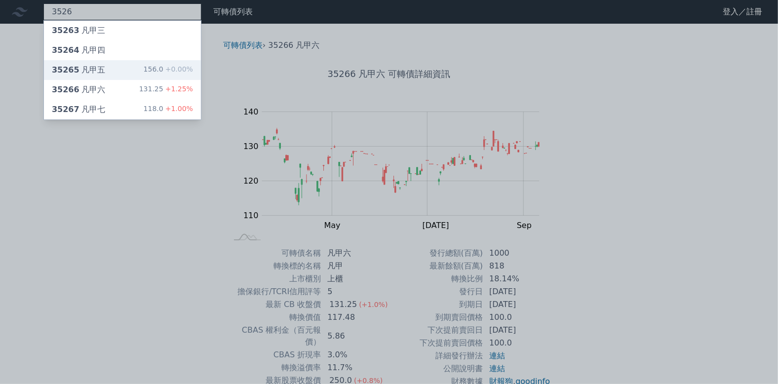
type input "3526"
click at [175, 72] on span "+0.00%" at bounding box center [178, 69] width 30 height 8
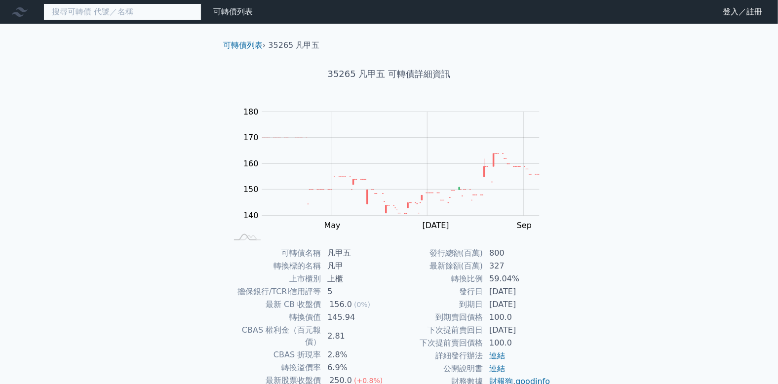
click at [163, 13] on input at bounding box center [122, 11] width 158 height 17
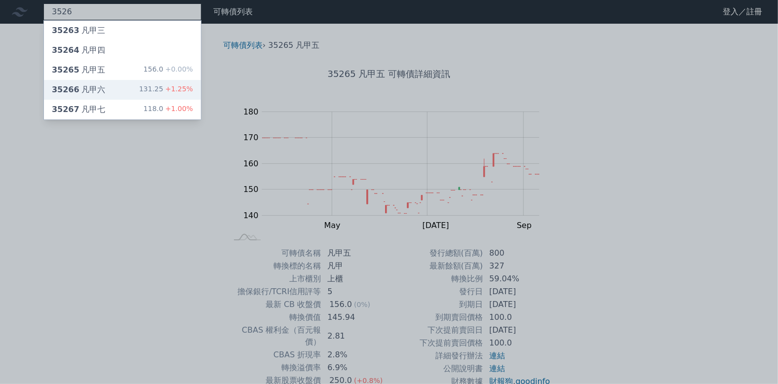
type input "3526"
click at [147, 93] on div "131.25 +1.25%" at bounding box center [166, 90] width 54 height 12
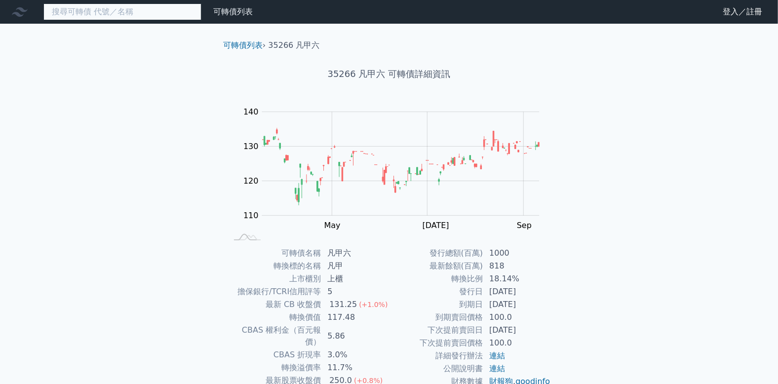
click at [146, 16] on input at bounding box center [122, 11] width 158 height 17
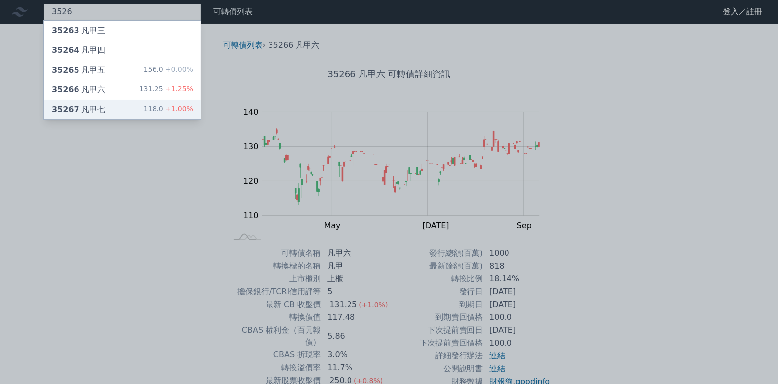
type input "3526"
click at [127, 104] on div "35267 凡甲七 118.0 +1.00%" at bounding box center [122, 110] width 157 height 20
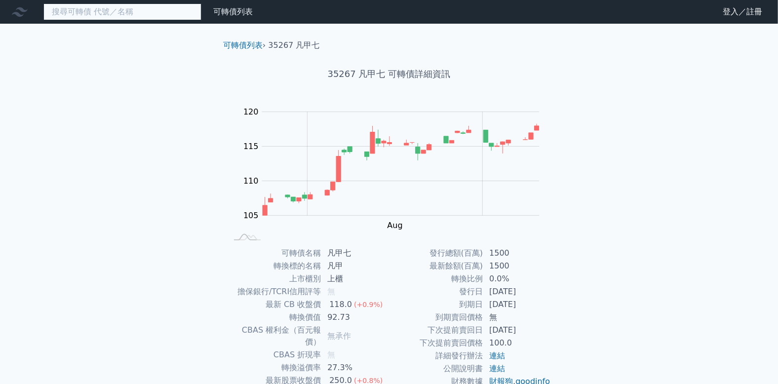
click at [158, 16] on input at bounding box center [122, 11] width 158 height 17
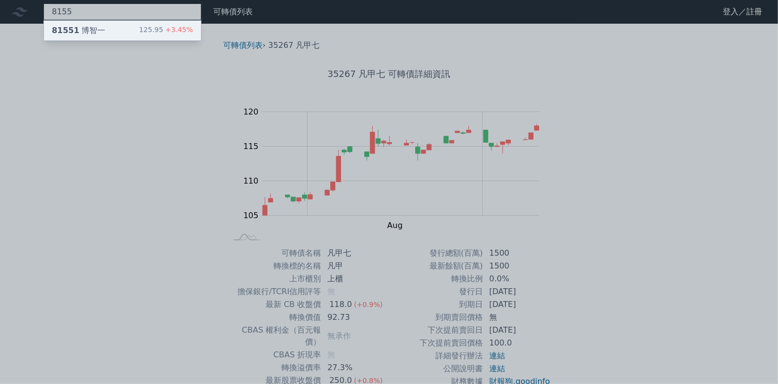
type input "8155"
click at [157, 29] on div "125.95 +3.45%" at bounding box center [166, 31] width 54 height 12
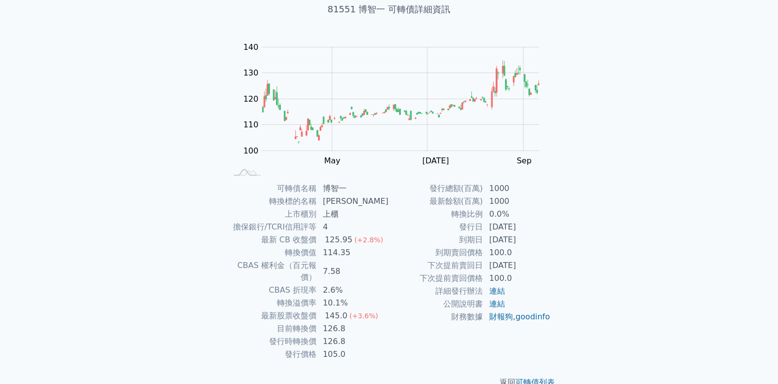
scroll to position [73, 0]
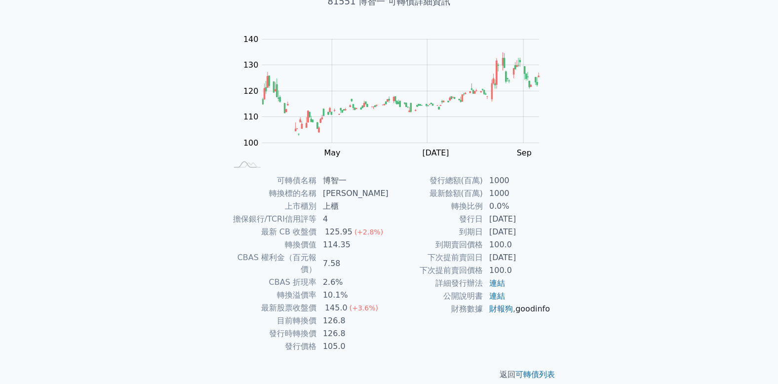
click at [515, 313] on link "goodinfo" at bounding box center [532, 308] width 35 height 9
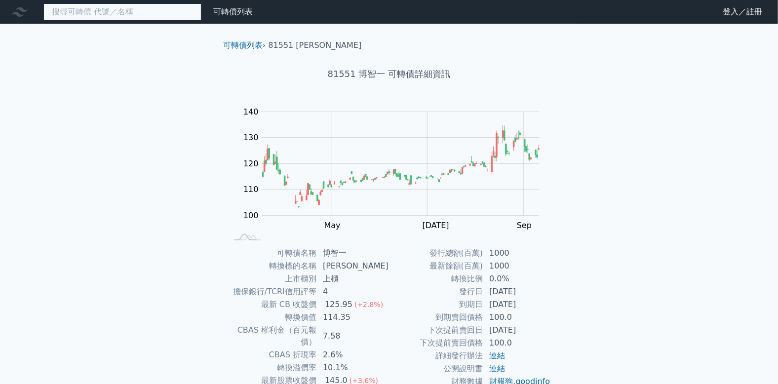
click at [178, 15] on input at bounding box center [122, 11] width 158 height 17
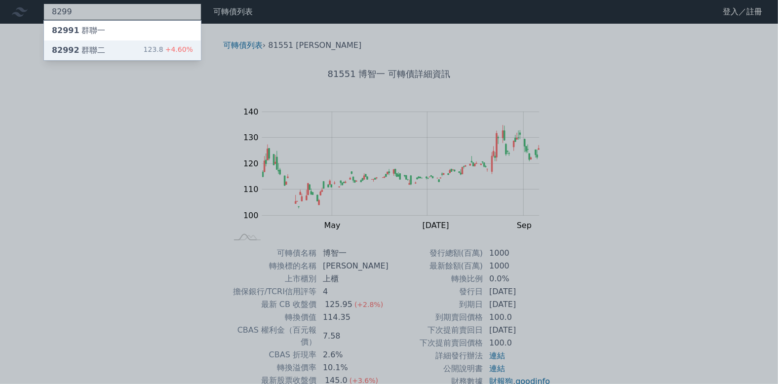
type input "8299"
click at [185, 44] on div "123.8 +4.60%" at bounding box center [168, 50] width 49 height 12
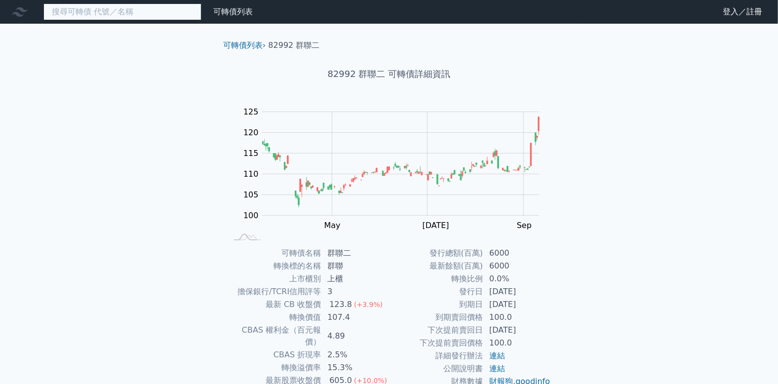
click at [134, 18] on input at bounding box center [122, 11] width 158 height 17
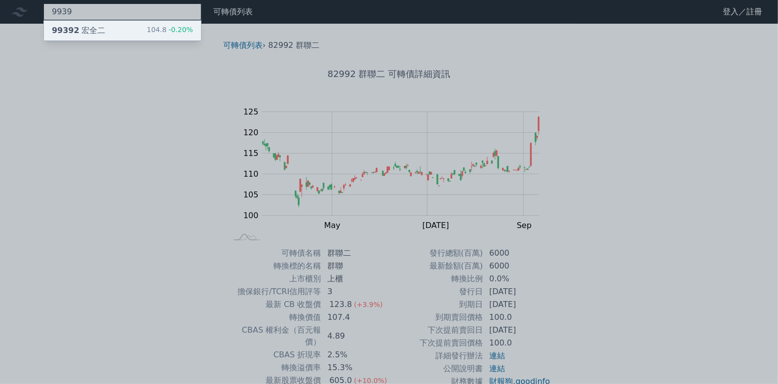
type input "9939"
click at [134, 29] on div "99392 宏全二 104.8 -0.20%" at bounding box center [122, 31] width 157 height 20
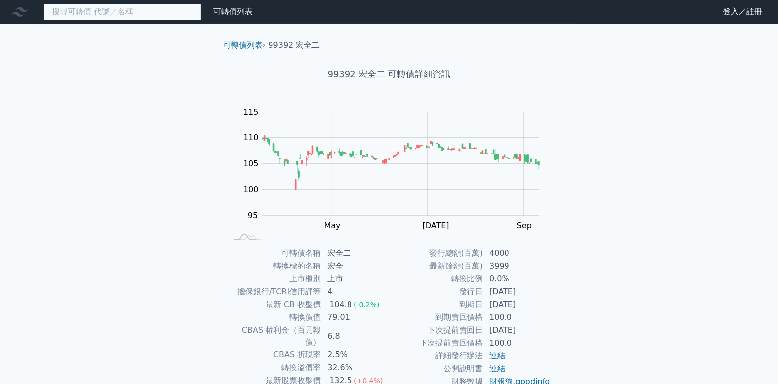
click at [172, 12] on input at bounding box center [122, 11] width 158 height 17
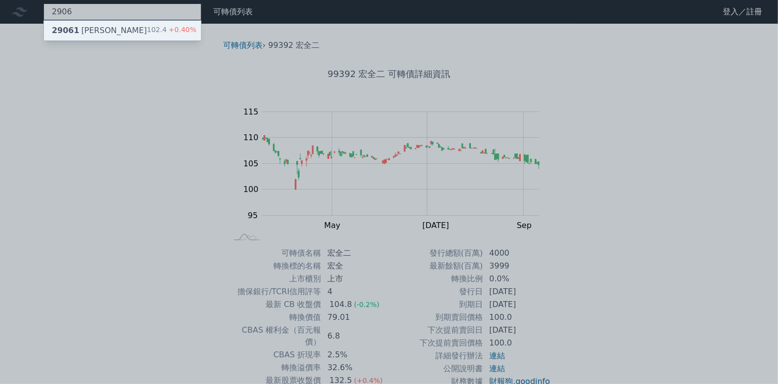
type input "2906"
click at [176, 25] on div "102.4 +0.40%" at bounding box center [171, 31] width 49 height 12
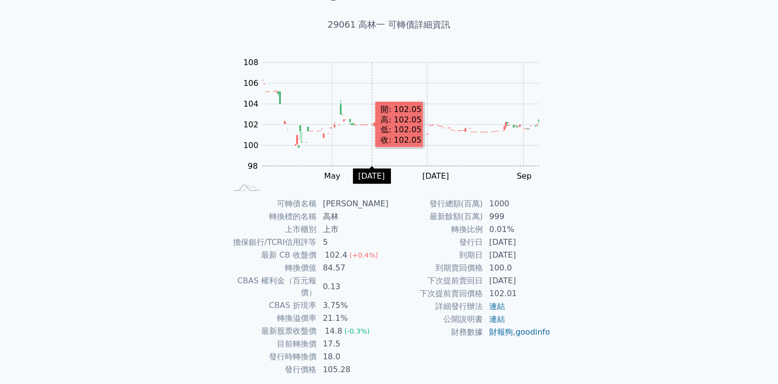
scroll to position [73, 0]
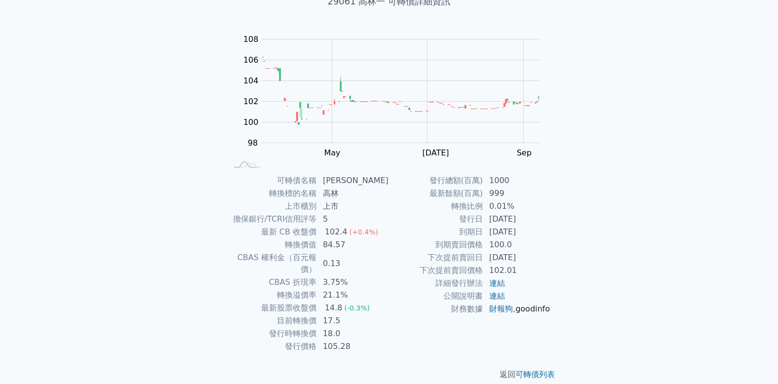
click at [515, 313] on link "goodinfo" at bounding box center [532, 308] width 35 height 9
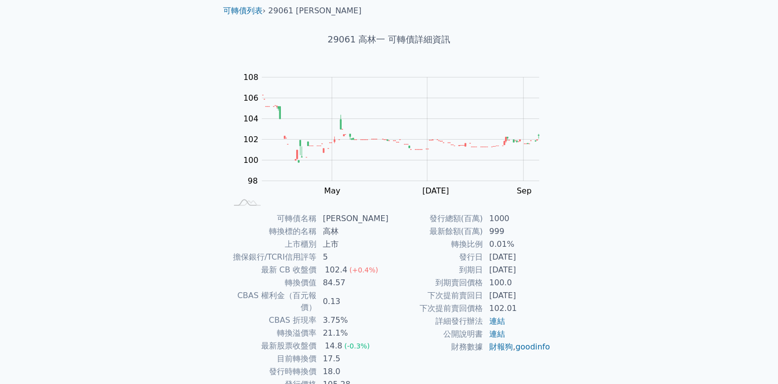
scroll to position [0, 0]
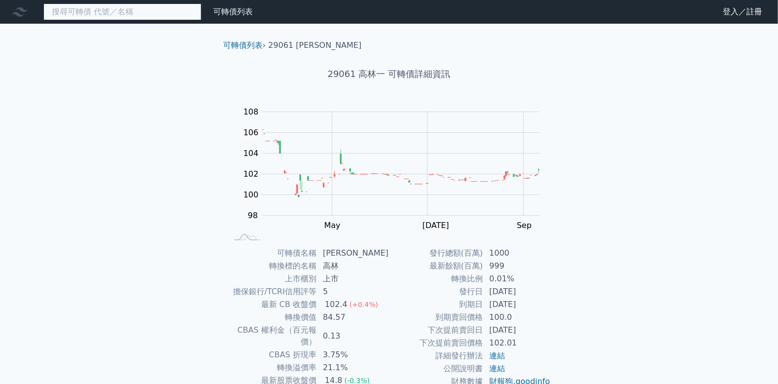
click at [157, 9] on input at bounding box center [122, 11] width 158 height 17
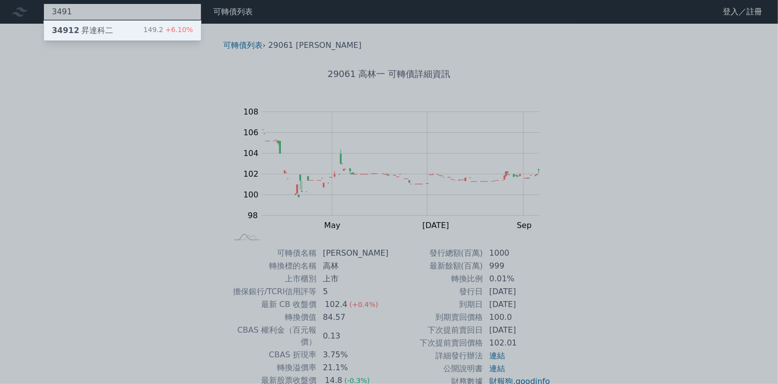
type input "3491"
click at [156, 27] on div "149.2 +6.10%" at bounding box center [168, 31] width 49 height 12
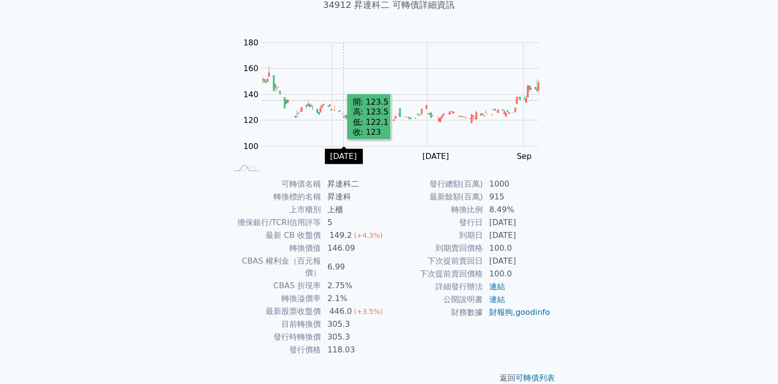
scroll to position [73, 0]
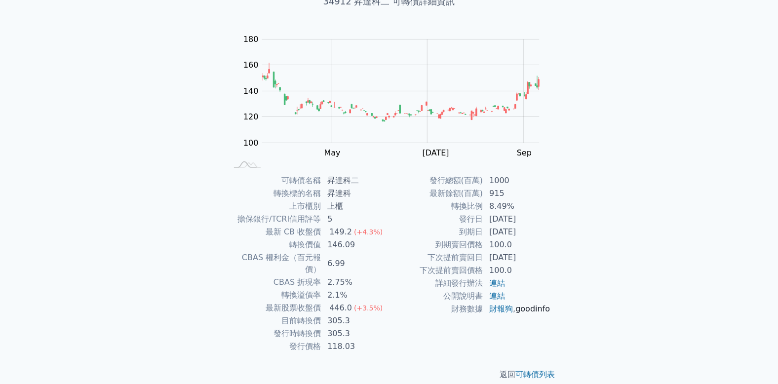
click at [515, 313] on link "goodinfo" at bounding box center [532, 308] width 35 height 9
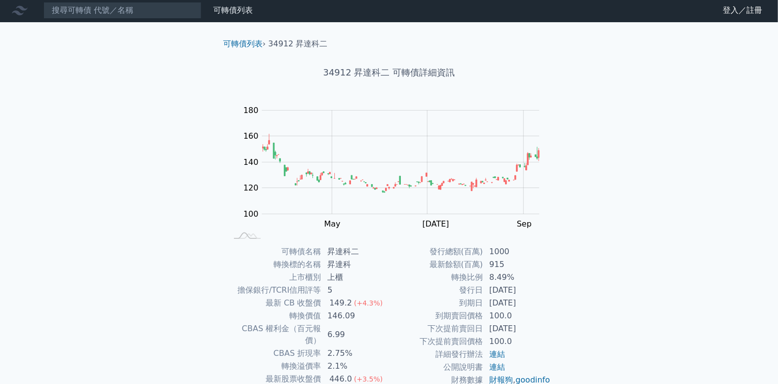
scroll to position [0, 0]
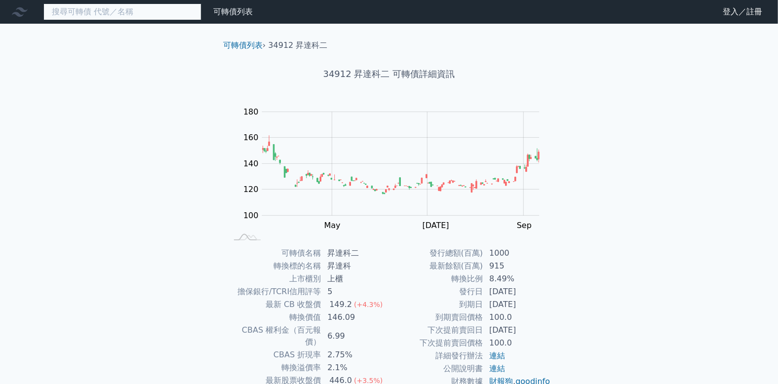
click at [74, 13] on input at bounding box center [122, 11] width 158 height 17
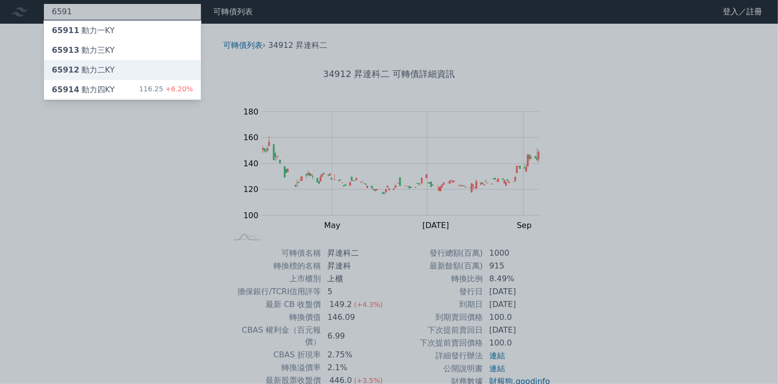
type input "6591"
click at [93, 67] on div "65912 動力二KY" at bounding box center [83, 70] width 63 height 12
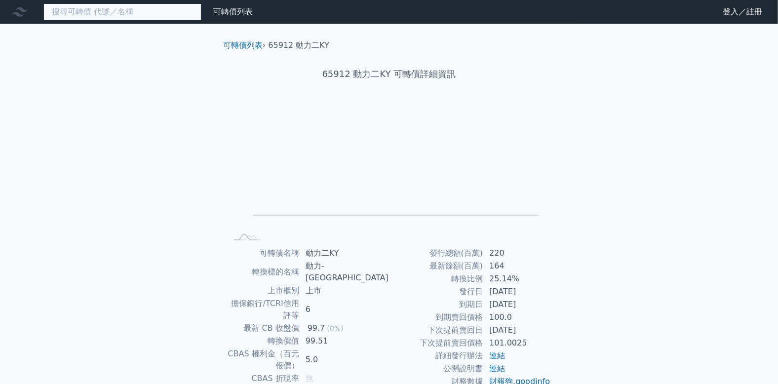
click at [100, 13] on input at bounding box center [122, 11] width 158 height 17
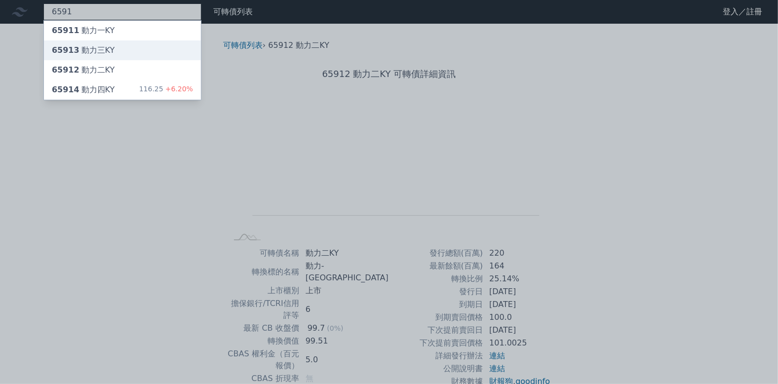
type input "6591"
click at [99, 46] on div "65913 動力[GEOGRAPHIC_DATA]" at bounding box center [83, 50] width 63 height 12
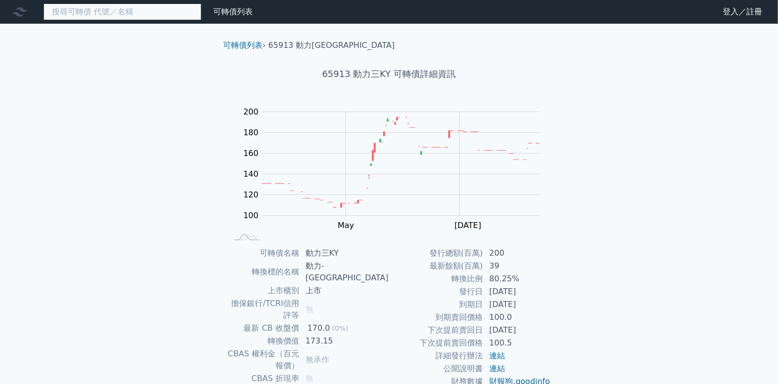
click at [109, 10] on input at bounding box center [122, 11] width 158 height 17
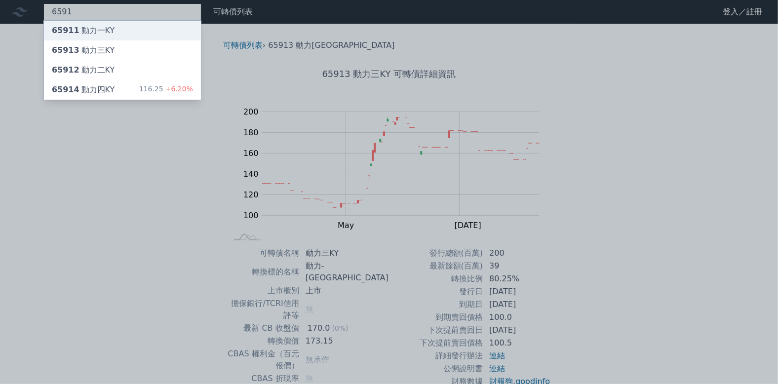
type input "6591"
click at [103, 28] on div "65911 動力一KY" at bounding box center [83, 31] width 63 height 12
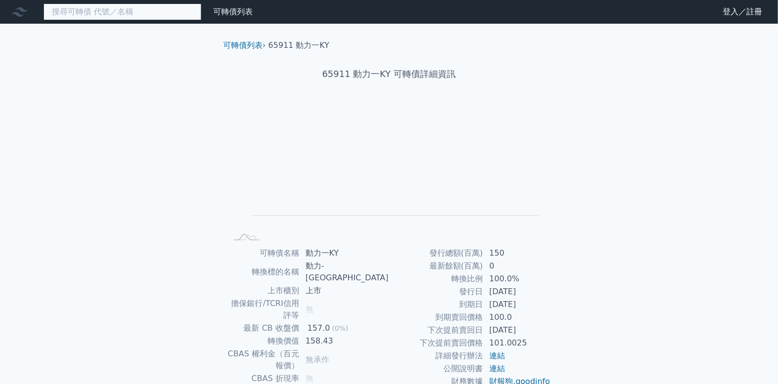
click at [110, 12] on input at bounding box center [122, 11] width 158 height 17
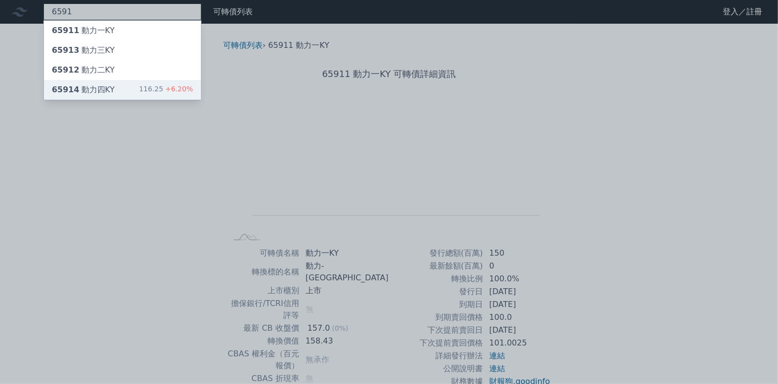
type input "6591"
click at [106, 85] on div "65914 動力[GEOGRAPHIC_DATA]" at bounding box center [83, 90] width 63 height 12
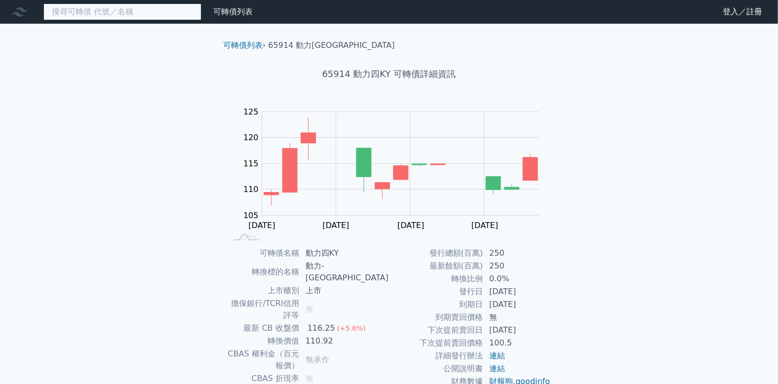
click at [113, 11] on input at bounding box center [122, 11] width 158 height 17
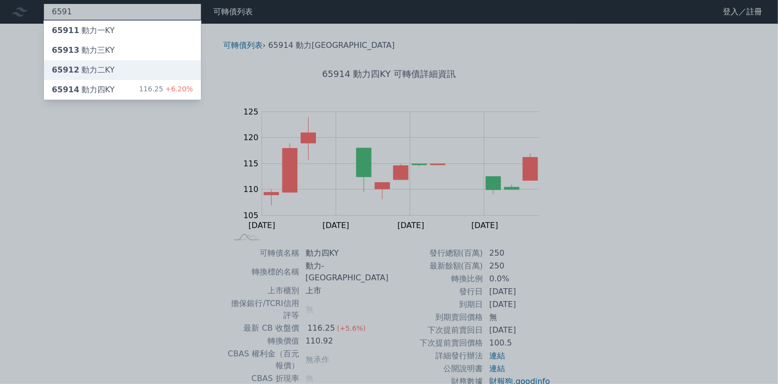
type input "6591"
click at [112, 71] on div "65912 動力二KY" at bounding box center [122, 70] width 157 height 20
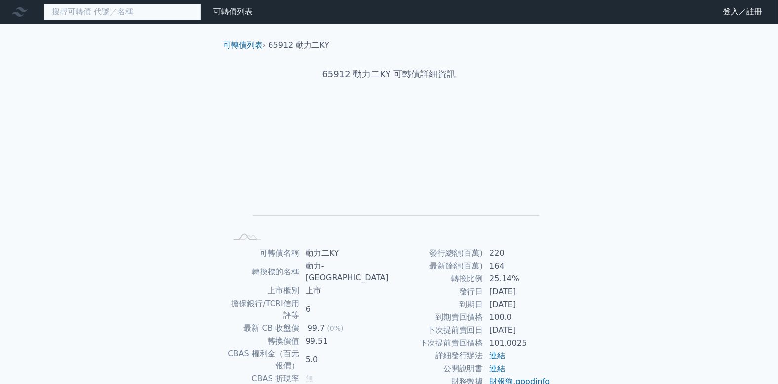
click at [85, 14] on input at bounding box center [122, 11] width 158 height 17
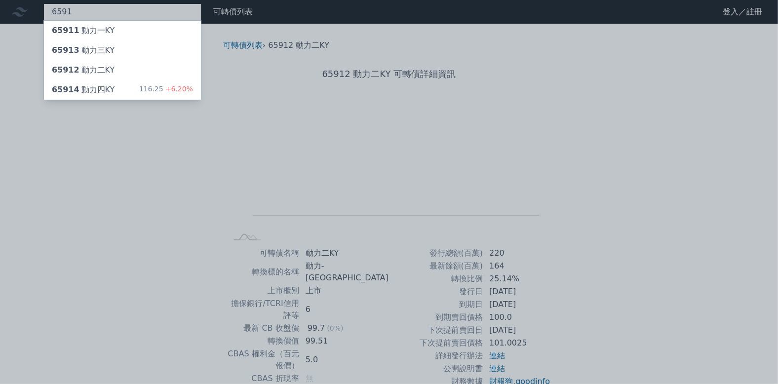
type input "6591"
click at [90, 31] on div "65911 動力一KY" at bounding box center [83, 31] width 63 height 12
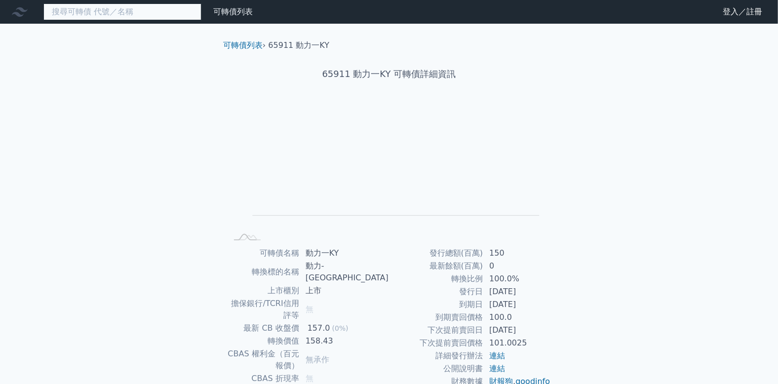
click at [80, 12] on input at bounding box center [122, 11] width 158 height 17
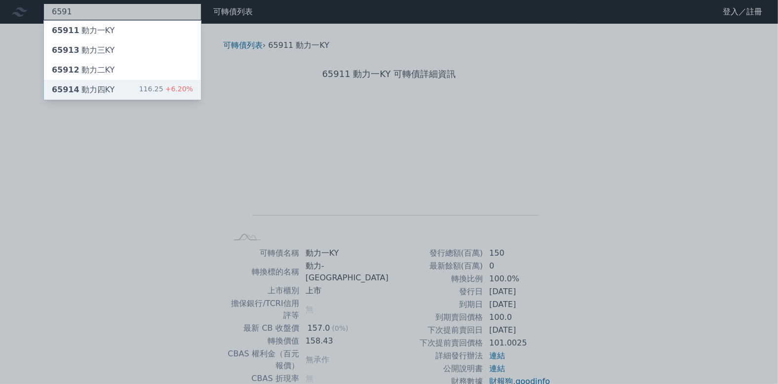
type input "6591"
click at [89, 88] on div "65914 動力[GEOGRAPHIC_DATA]" at bounding box center [83, 90] width 63 height 12
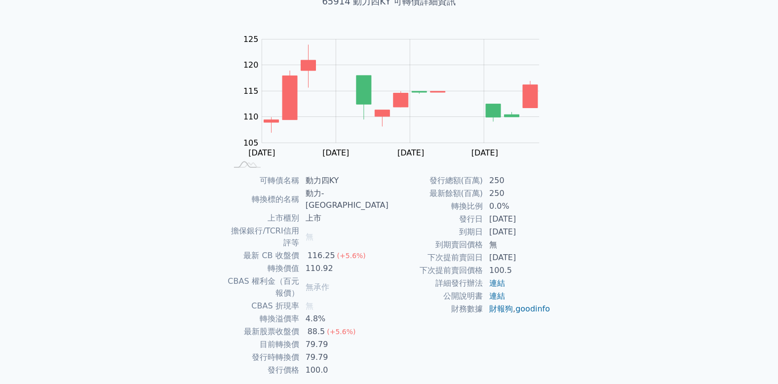
scroll to position [73, 0]
click at [515, 313] on link "goodinfo" at bounding box center [532, 308] width 35 height 9
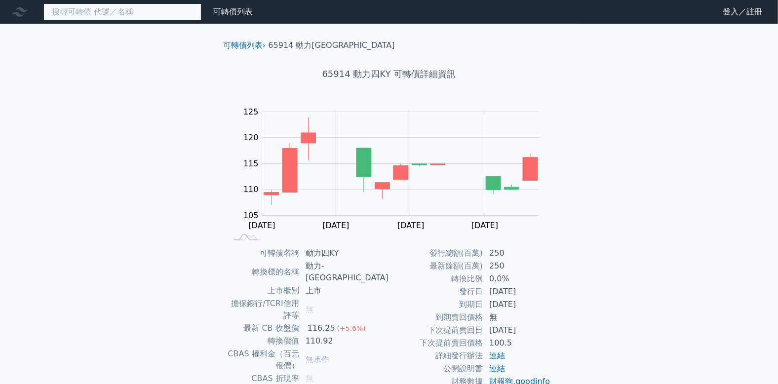
click at [139, 11] on input at bounding box center [122, 11] width 158 height 17
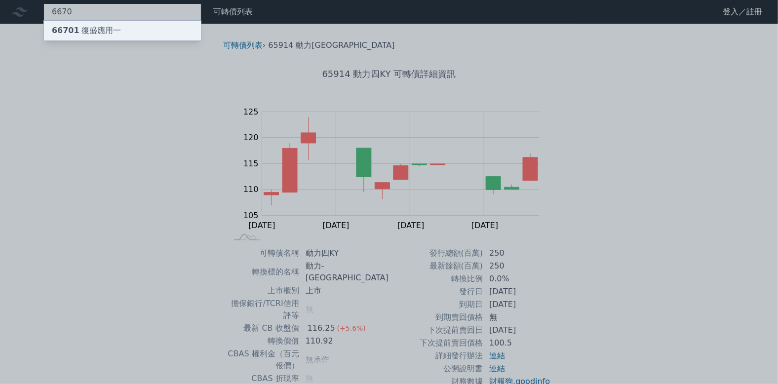
type input "6670"
click at [139, 27] on div "66701 復盛應用一" at bounding box center [122, 31] width 157 height 20
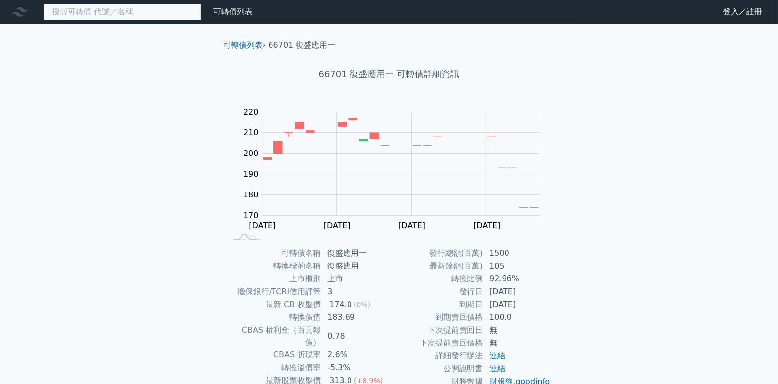
click at [151, 5] on input at bounding box center [122, 11] width 158 height 17
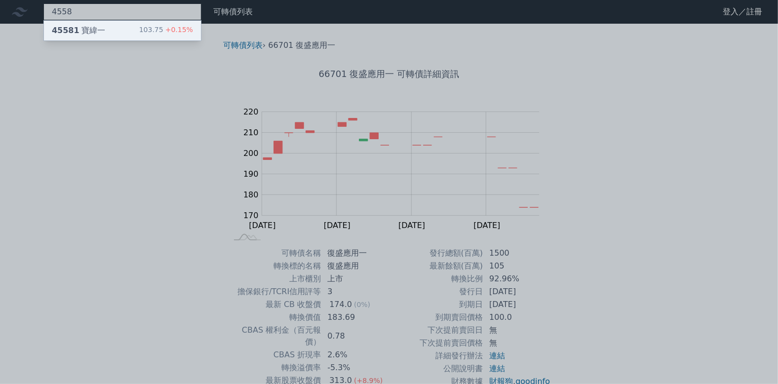
type input "4558"
click at [151, 25] on div "103.75 +0.15%" at bounding box center [166, 31] width 54 height 12
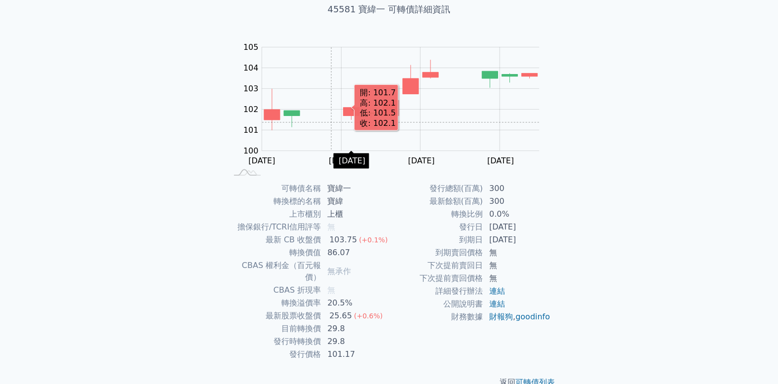
scroll to position [73, 0]
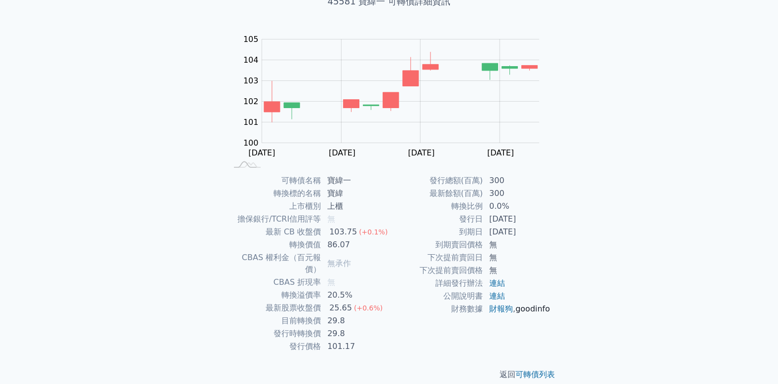
click at [515, 313] on link "goodinfo" at bounding box center [532, 308] width 35 height 9
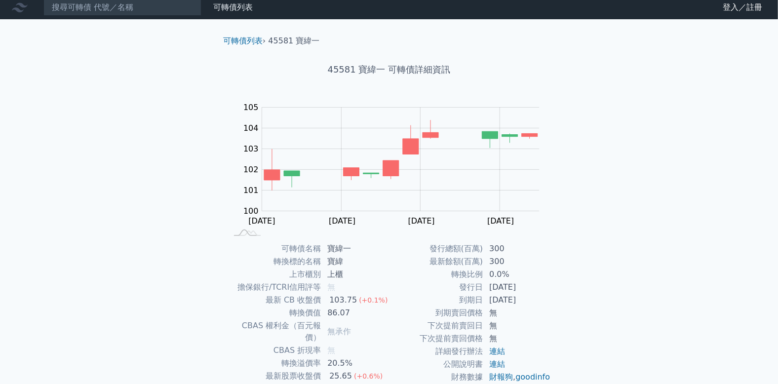
scroll to position [0, 0]
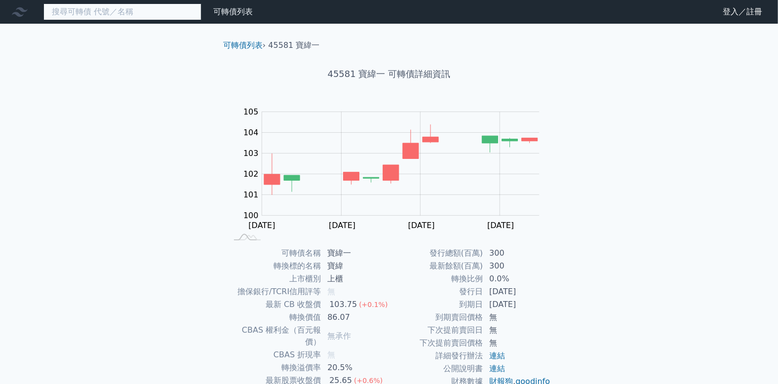
click at [118, 12] on input at bounding box center [122, 11] width 158 height 17
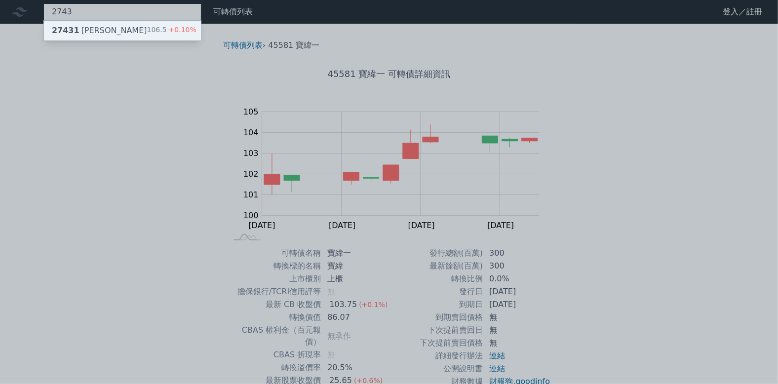
type input "2743"
click at [117, 33] on div "27431 [PERSON_NAME] 106.5 +0.10%" at bounding box center [122, 31] width 157 height 20
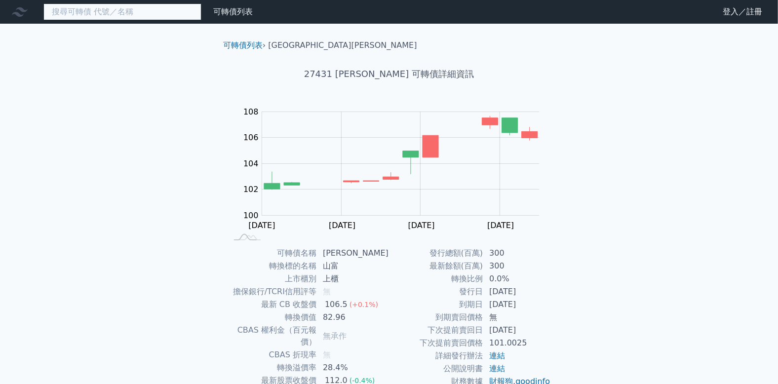
click at [160, 11] on input at bounding box center [122, 11] width 158 height 17
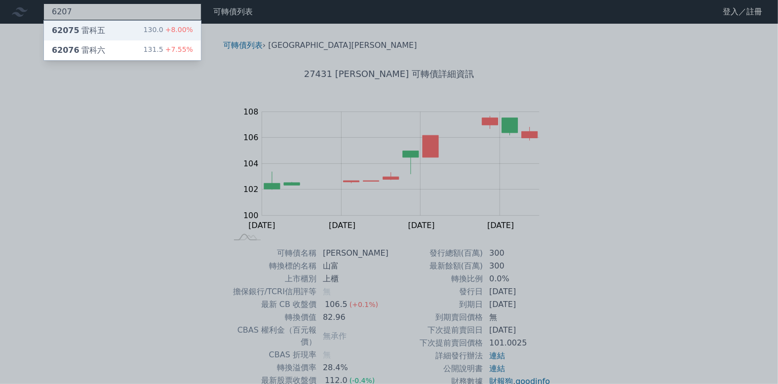
type input "6207"
click at [148, 30] on div "62075 雷科五 130.0 +8.00%" at bounding box center [122, 31] width 157 height 20
